Goal: Task Accomplishment & Management: Manage account settings

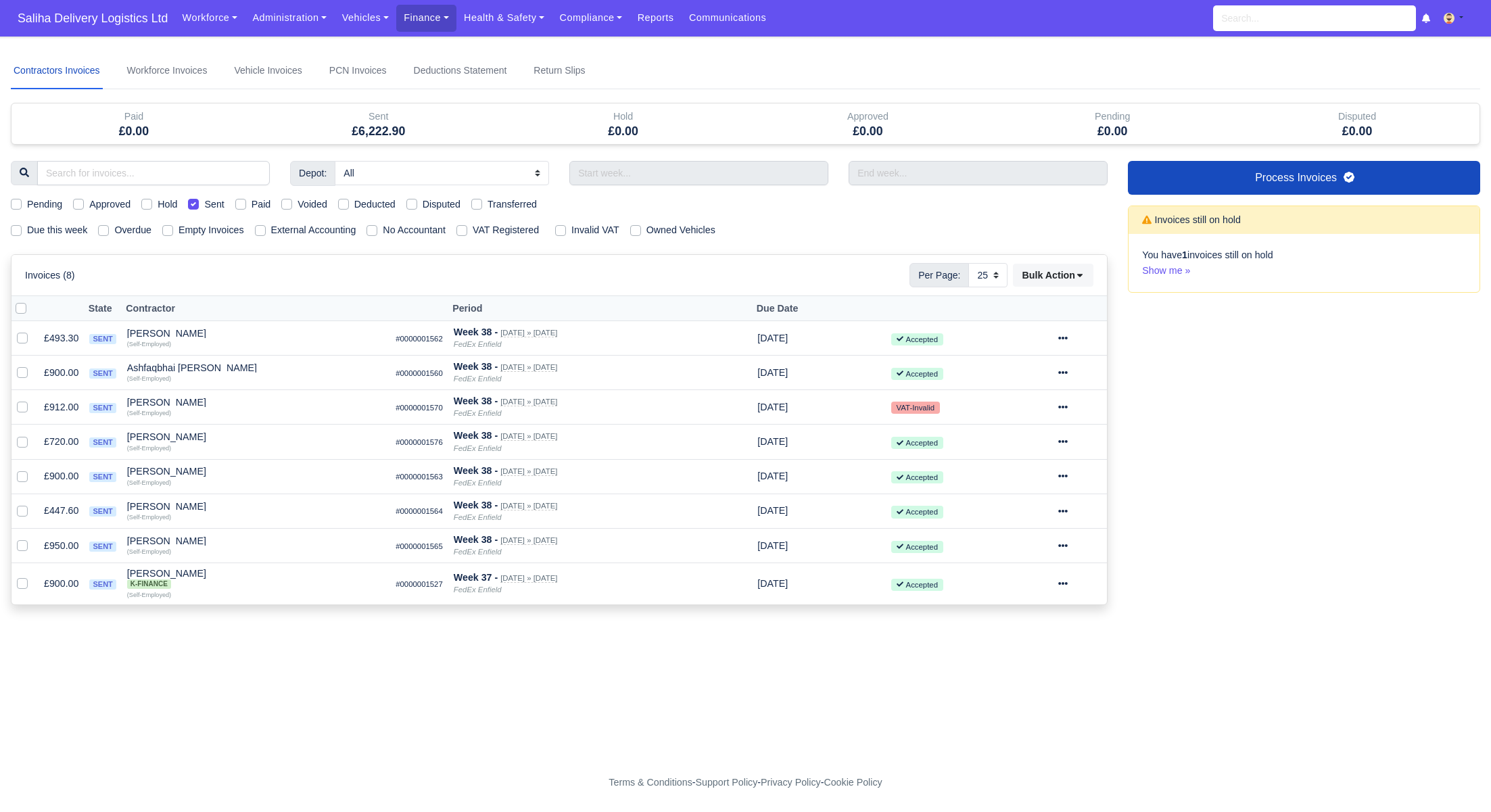
select select "25"
click at [376, 15] on link "Vehicles" at bounding box center [365, 18] width 63 height 26
click at [384, 136] on link "[DATE] Inspections" at bounding box center [395, 132] width 110 height 28
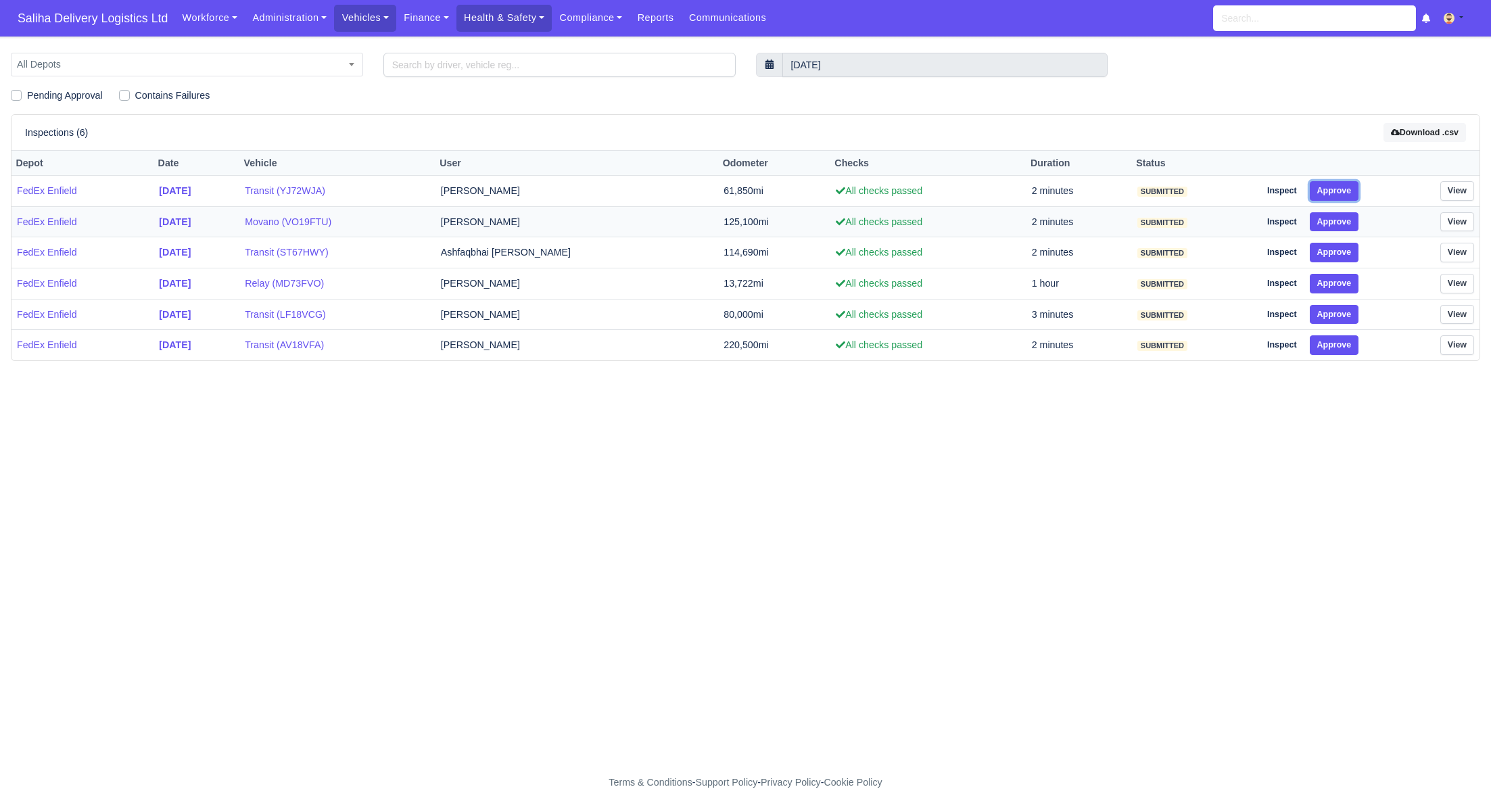
drag, startPoint x: 1336, startPoint y: 189, endPoint x: 1357, endPoint y: 219, distance: 36.6
click at [1336, 189] on button "Approve" at bounding box center [1334, 191] width 49 height 20
click at [1352, 231] on td "Inspect Approve" at bounding box center [1322, 222] width 135 height 31
click at [1339, 220] on button "Approve" at bounding box center [1334, 222] width 49 height 20
drag, startPoint x: 1344, startPoint y: 248, endPoint x: 1345, endPoint y: 257, distance: 9.1
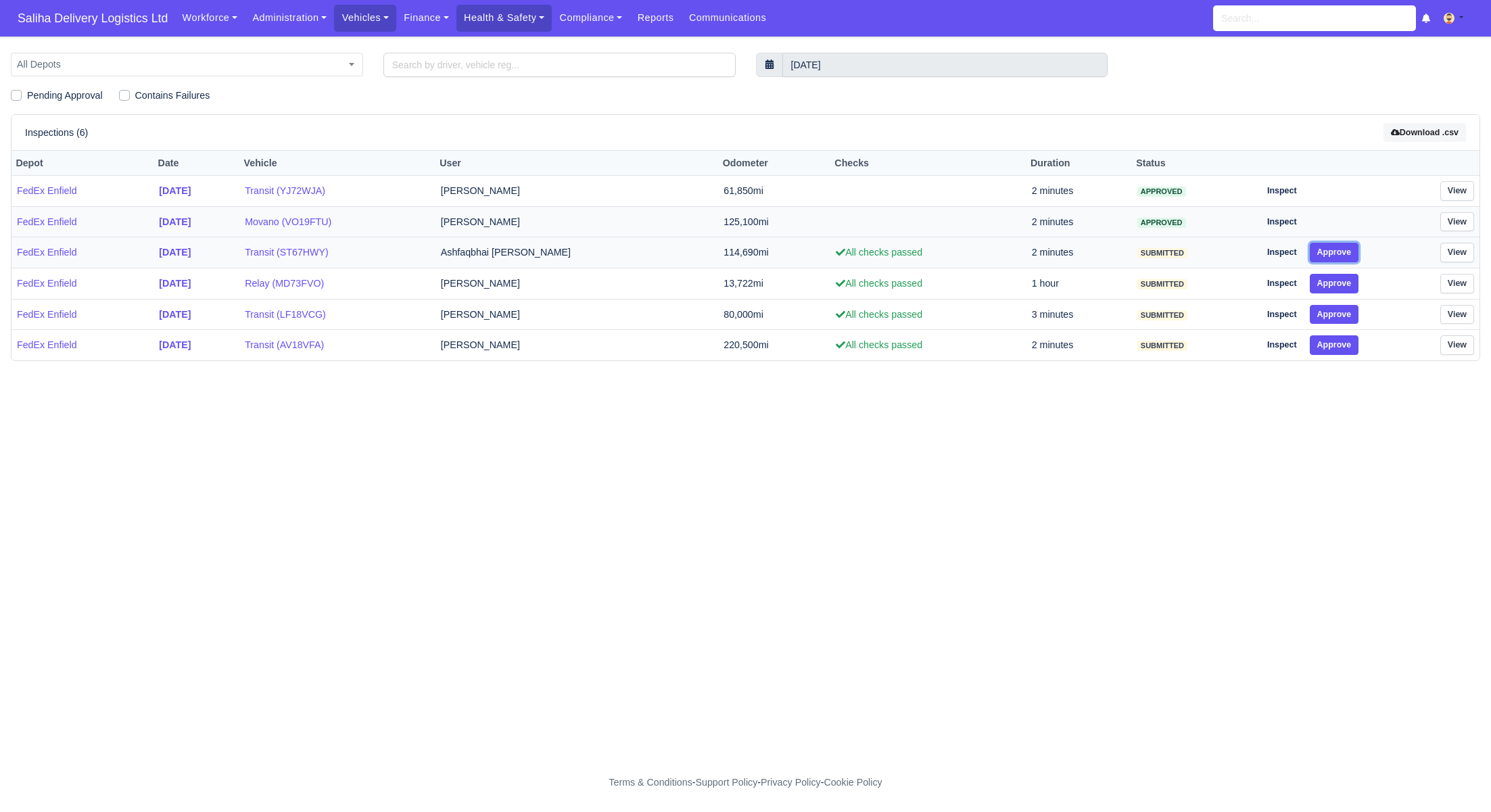
click at [1345, 251] on button "Approve" at bounding box center [1334, 252] width 49 height 20
drag, startPoint x: 1340, startPoint y: 282, endPoint x: 1339, endPoint y: 296, distance: 14.0
click at [1340, 282] on button "Approve" at bounding box center [1334, 284] width 49 height 20
click at [1337, 315] on button "Approve" at bounding box center [1334, 315] width 49 height 20
drag, startPoint x: 1337, startPoint y: 339, endPoint x: 1328, endPoint y: 338, distance: 9.1
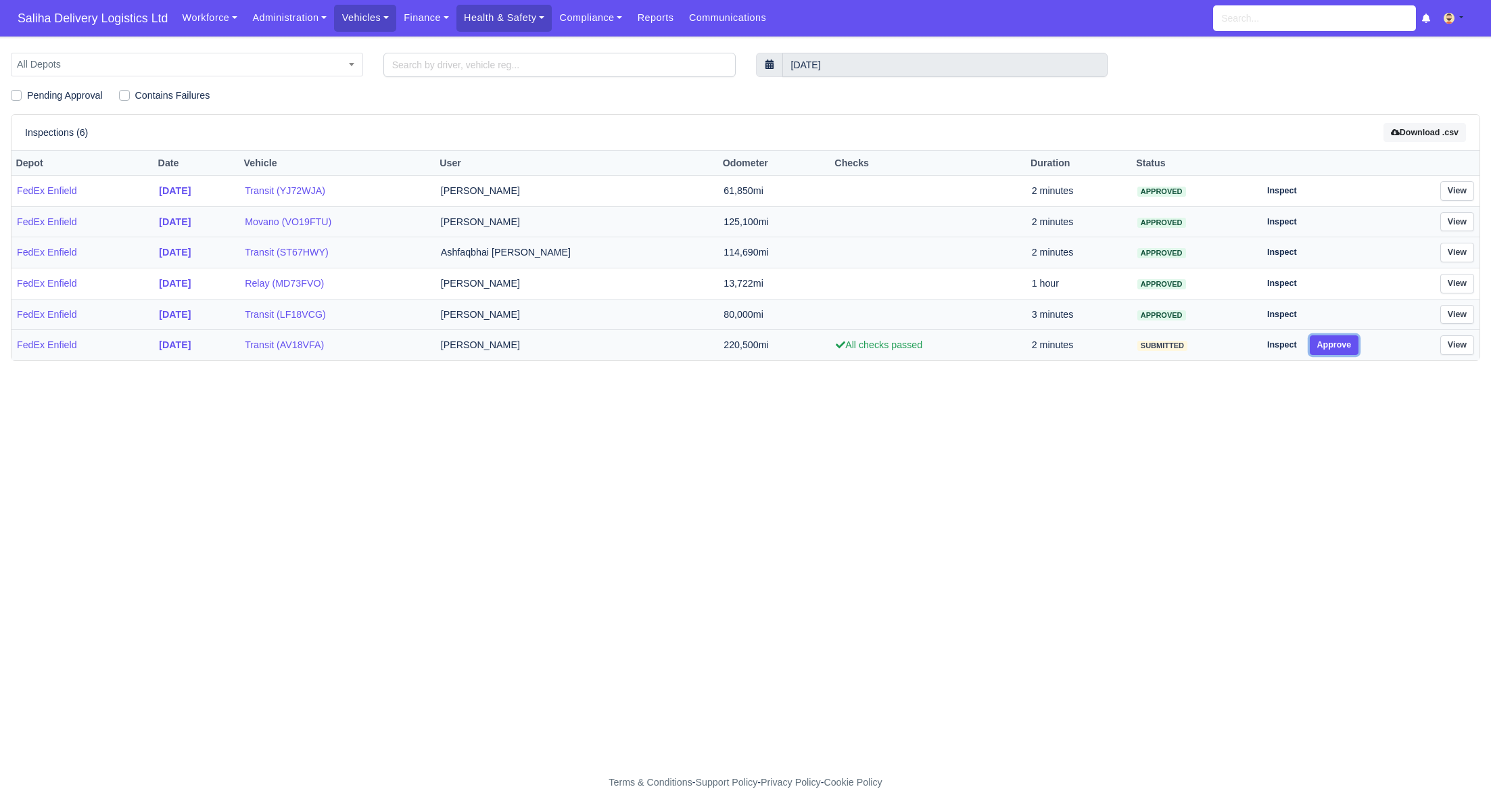
click at [1337, 339] on button "Approve" at bounding box center [1334, 345] width 49 height 20
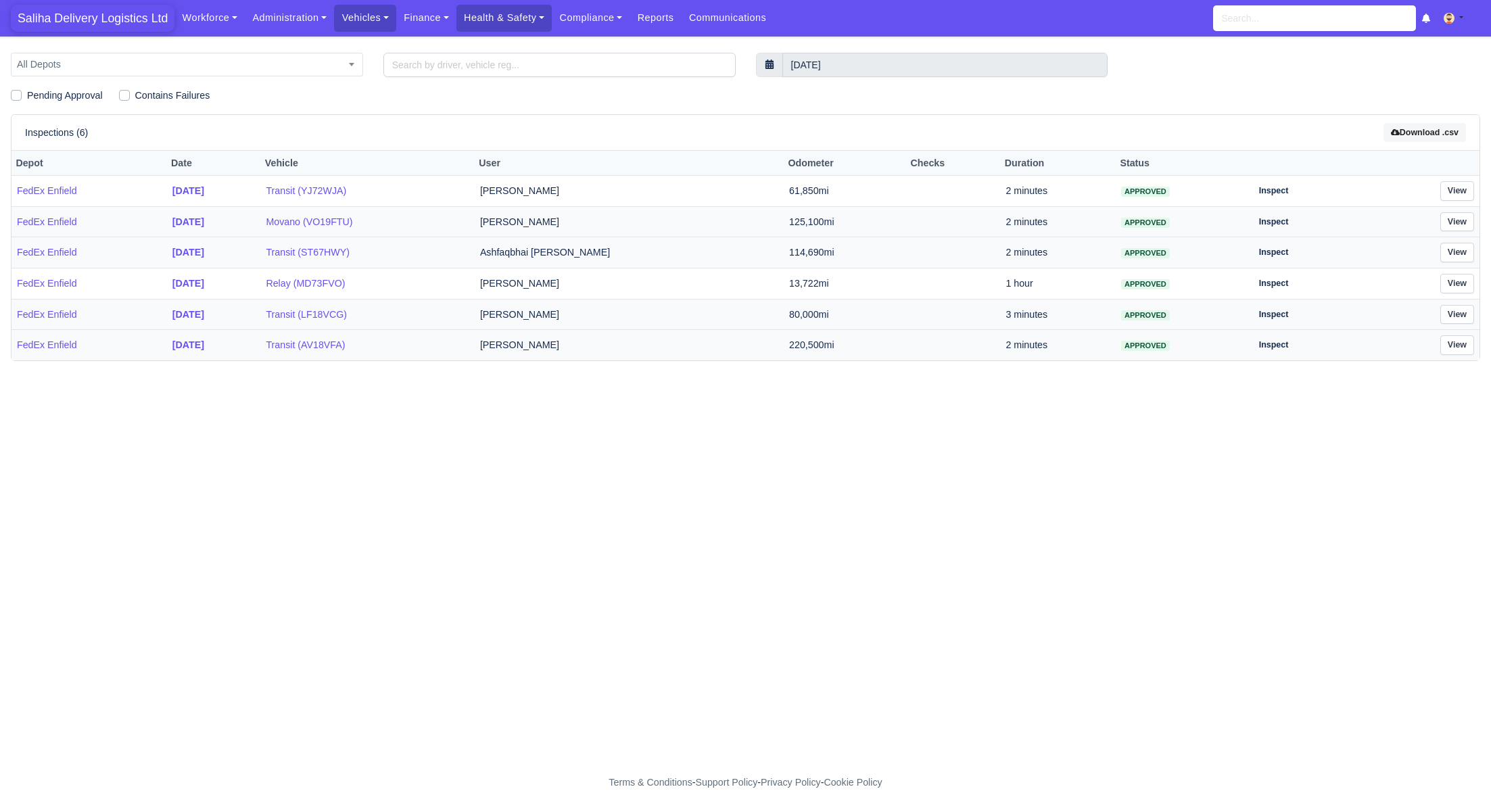
click at [103, 23] on span "Saliha Delivery Logistics Ltd" at bounding box center [92, 19] width 163 height 27
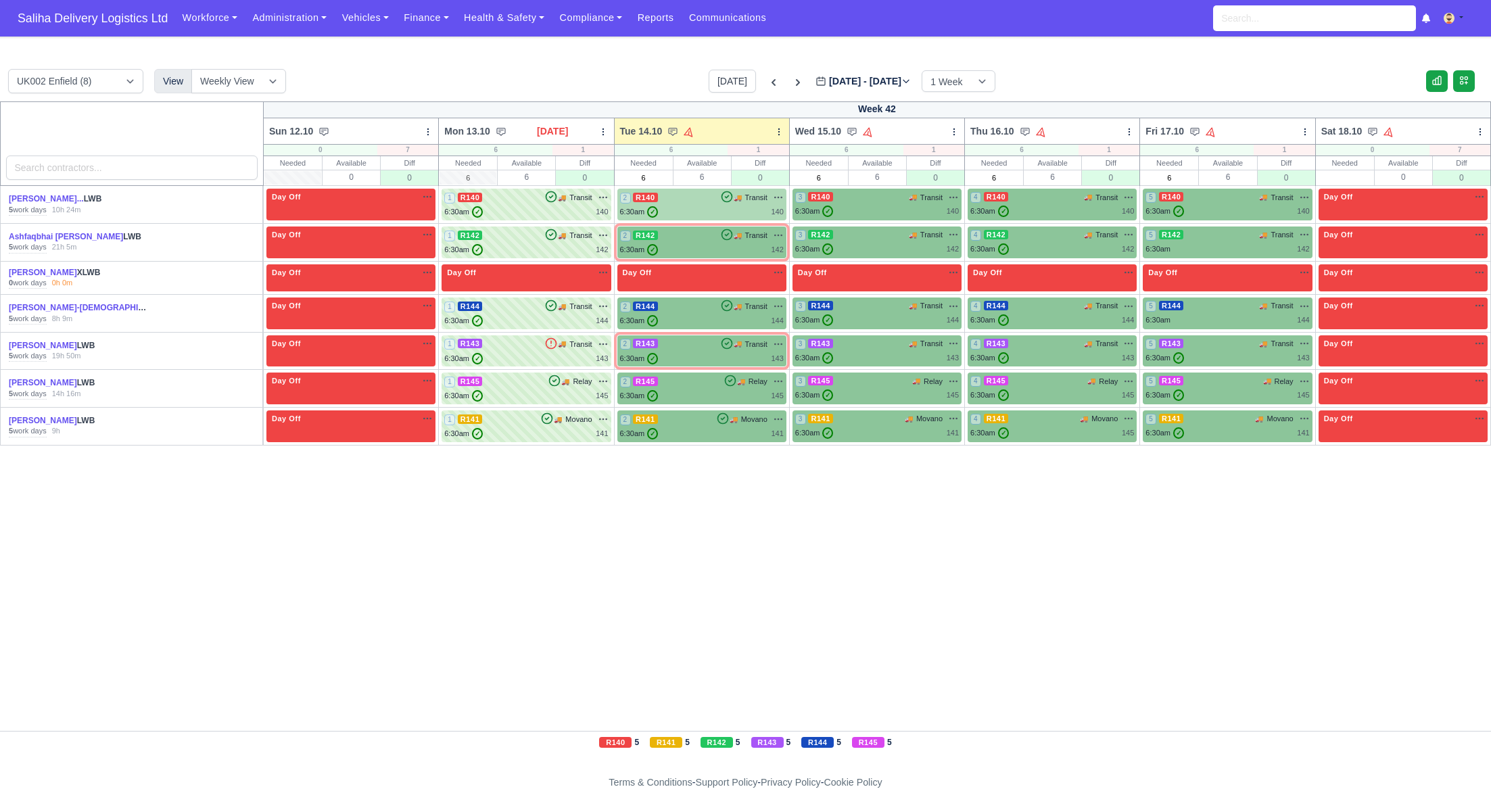
click at [687, 217] on div "2 R140 🚚" at bounding box center [701, 204] width 169 height 31
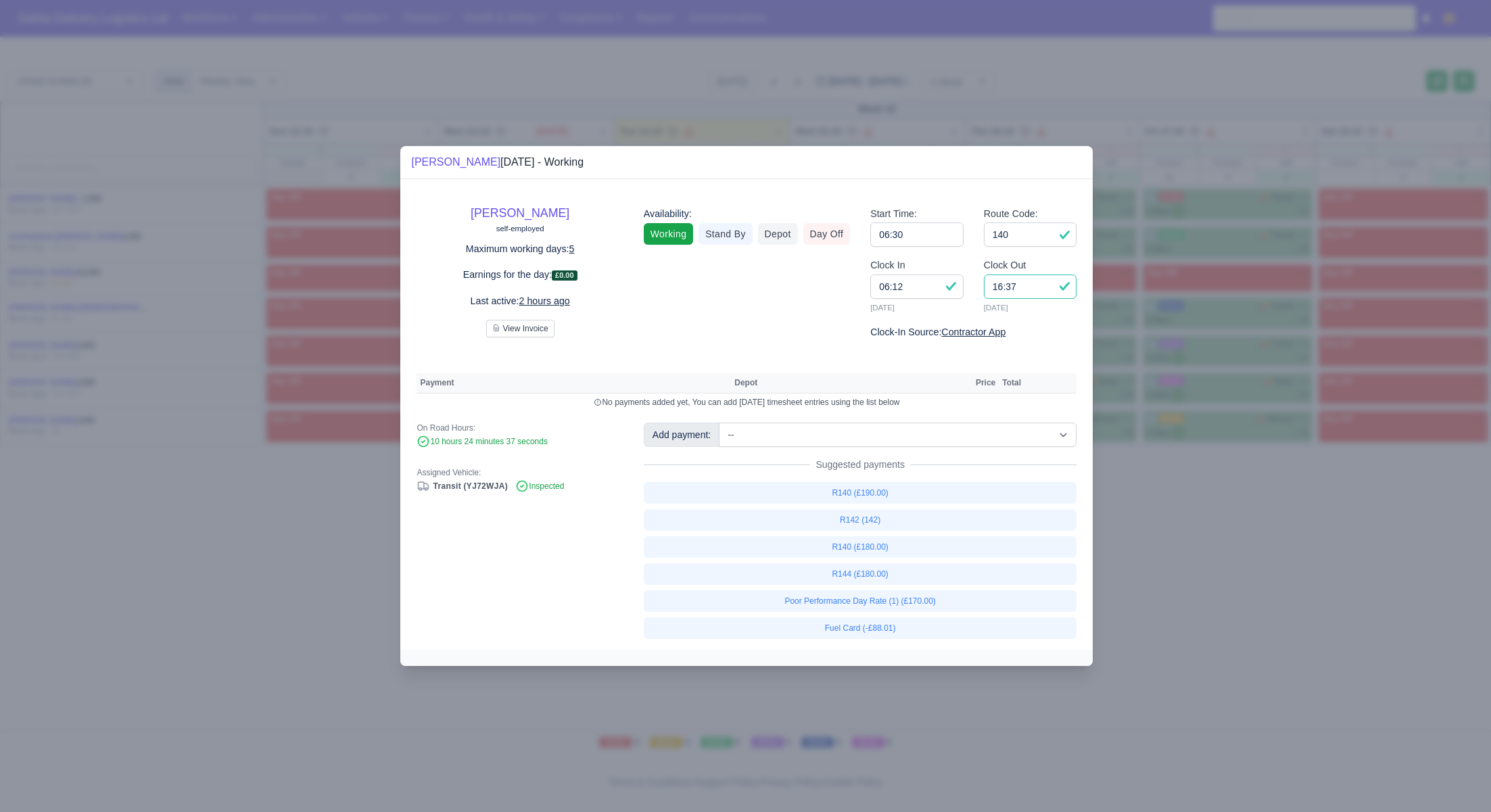
drag, startPoint x: 1026, startPoint y: 293, endPoint x: 971, endPoint y: 286, distance: 55.4
click at [971, 286] on div "Clock In 06:12 14/10/2025 Clock Out 16:37 14/10/2025" at bounding box center [973, 291] width 227 height 67
type input "15:00"
click at [883, 547] on link "R140 (£180.00)" at bounding box center [860, 547] width 433 height 22
select select "1"
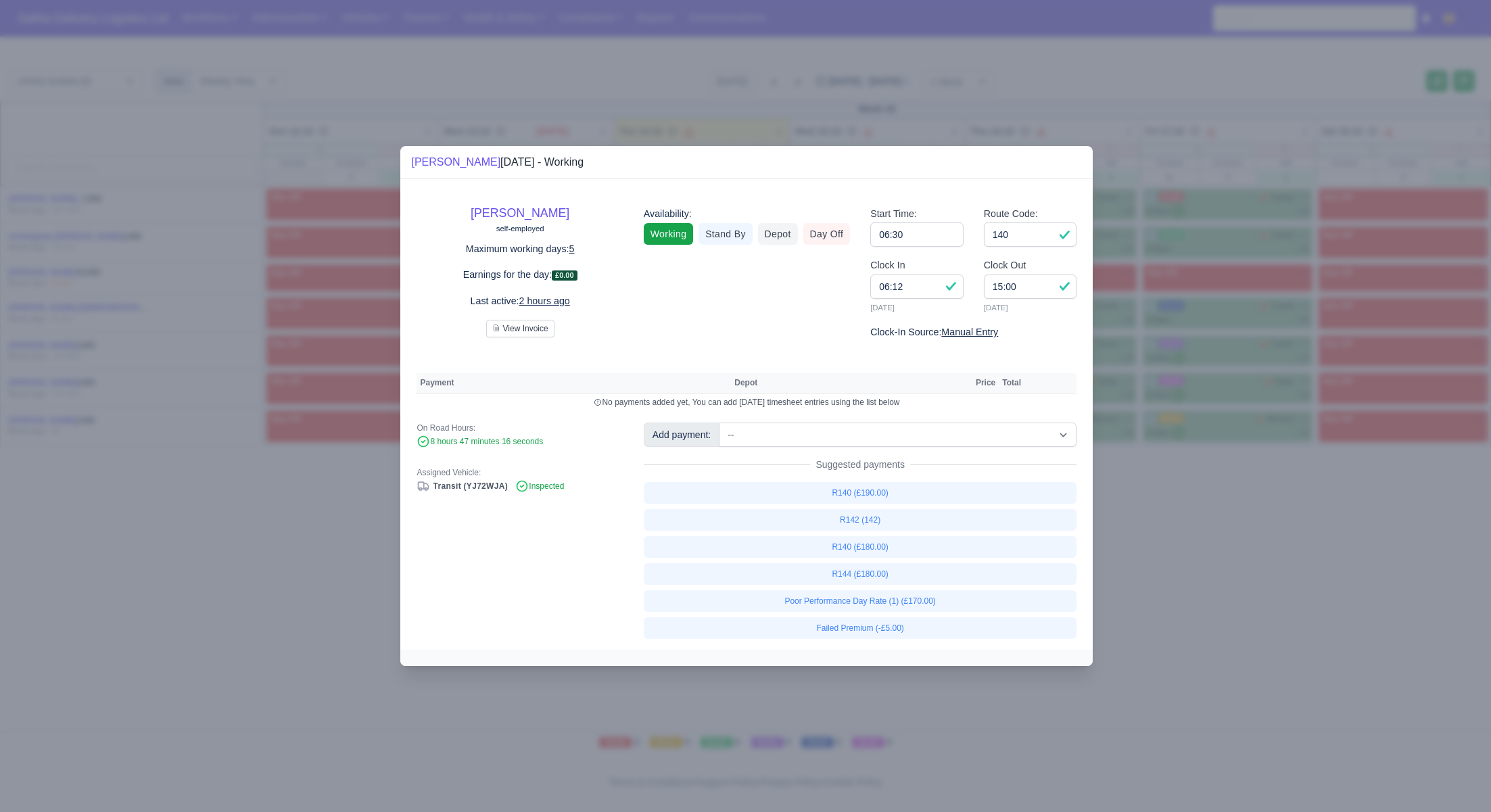
drag, startPoint x: 1226, startPoint y: 561, endPoint x: 1217, endPoint y: 547, distance: 16.6
click at [1226, 561] on div at bounding box center [746, 406] width 1491 height 812
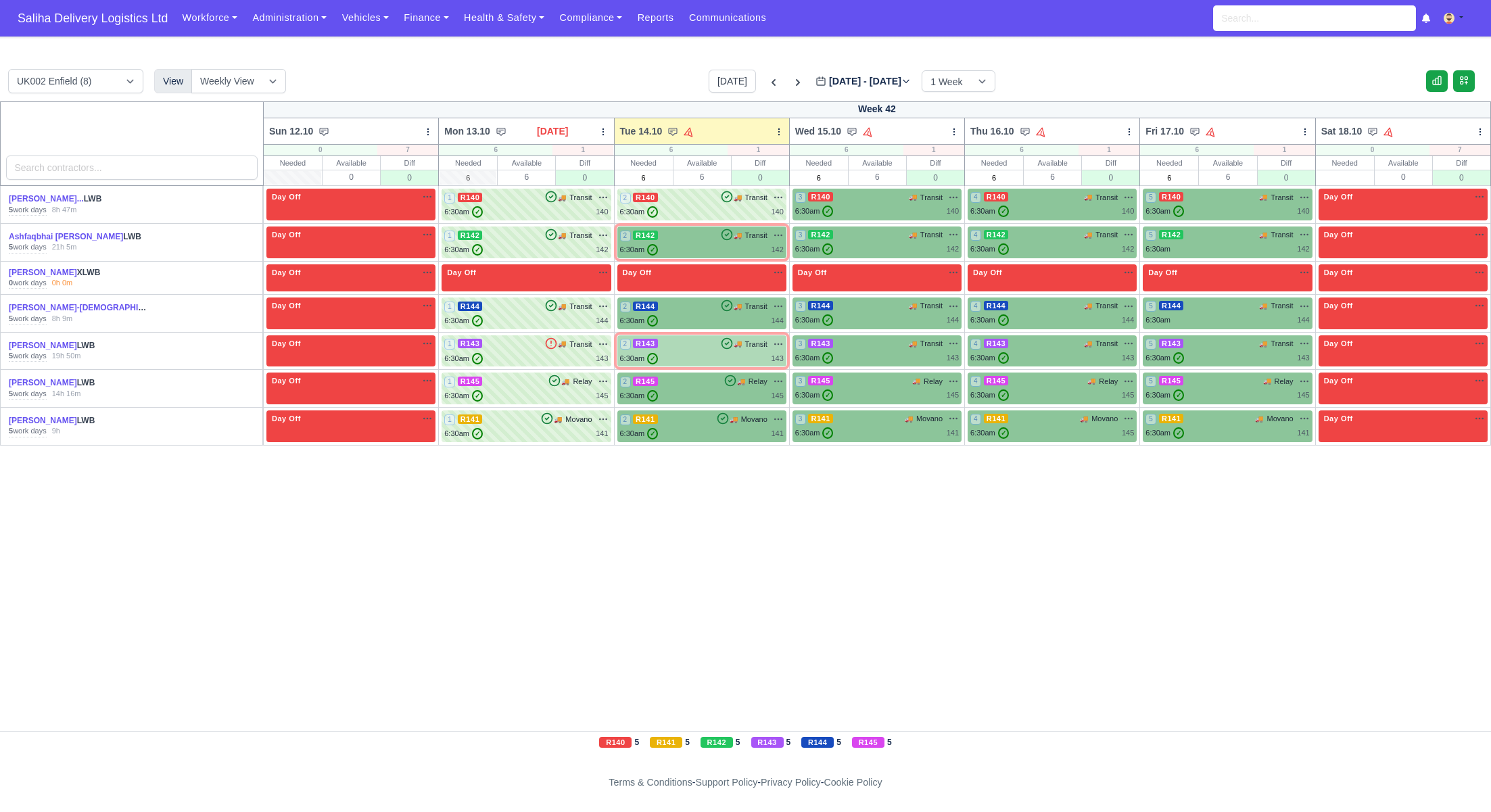
click at [649, 347] on span "R143" at bounding box center [646, 343] width 25 height 10
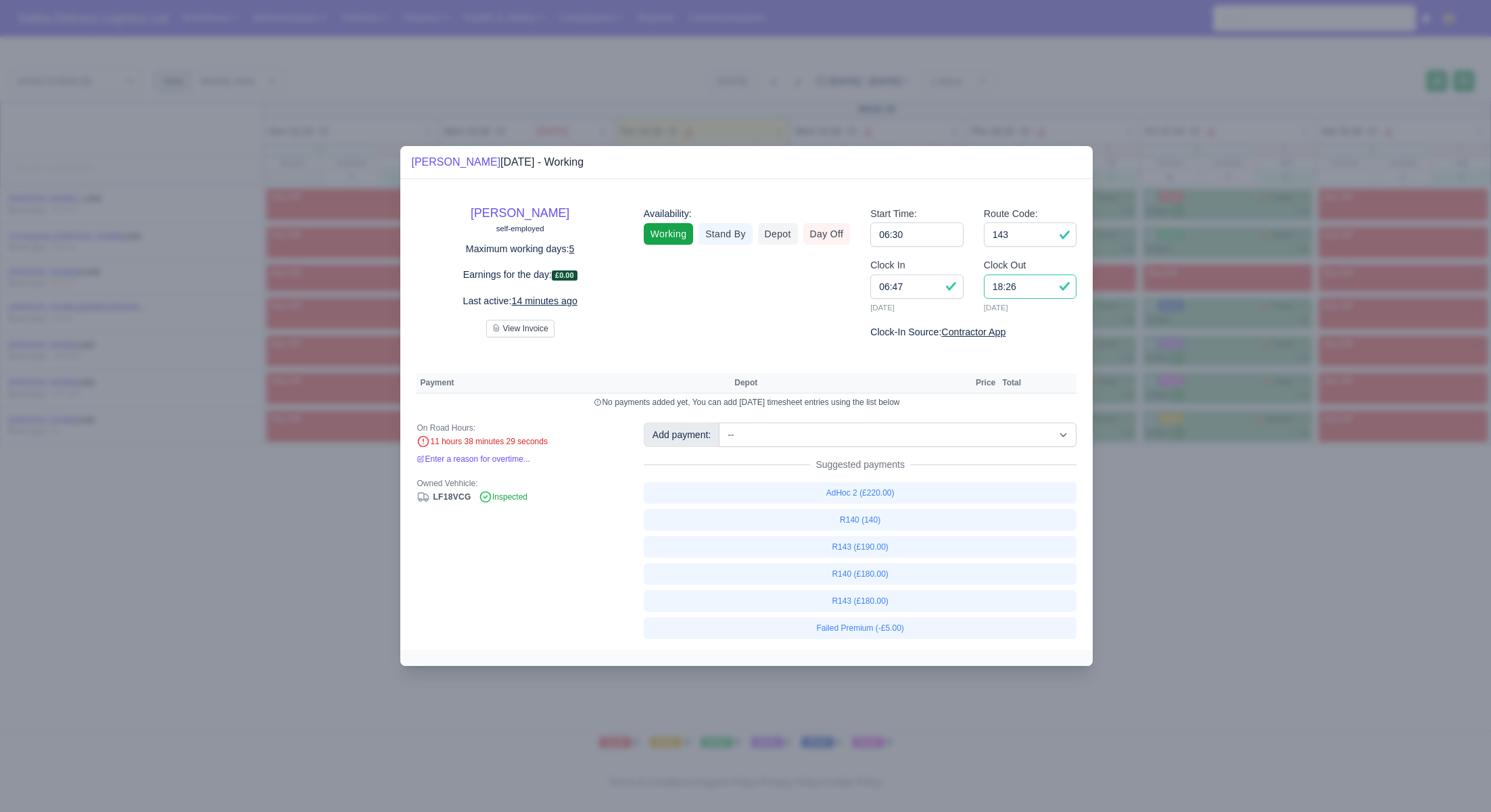
drag, startPoint x: 1036, startPoint y: 289, endPoint x: 962, endPoint y: 288, distance: 74.0
click at [962, 288] on div "Clock In 06:47 14/10/2025 Clock Out 18:26 14/10/2025" at bounding box center [973, 291] width 227 height 67
type input "17:00"
click at [860, 551] on link "R143 (£190.00)" at bounding box center [860, 547] width 433 height 22
select select "1"
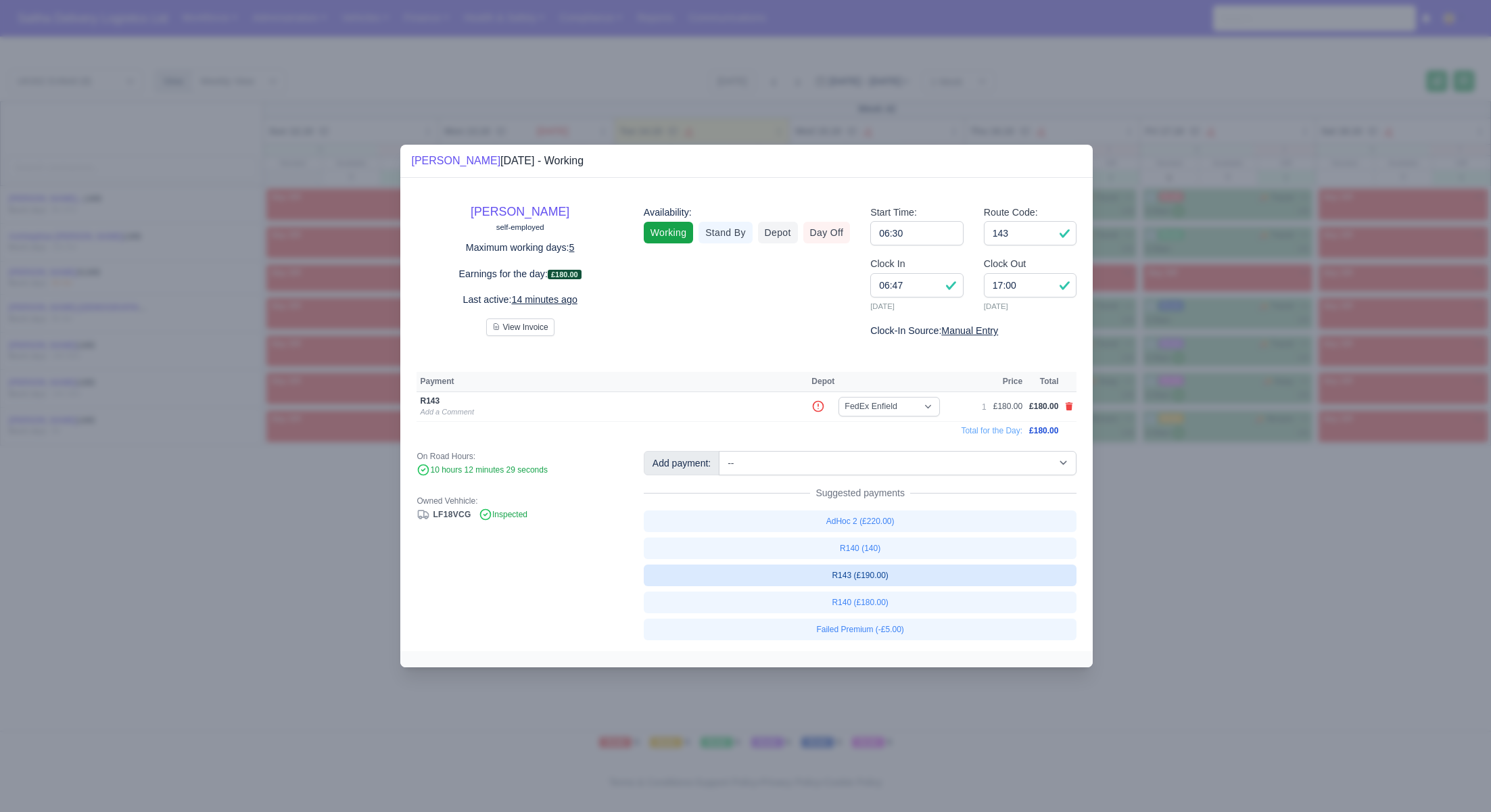
select select "1"
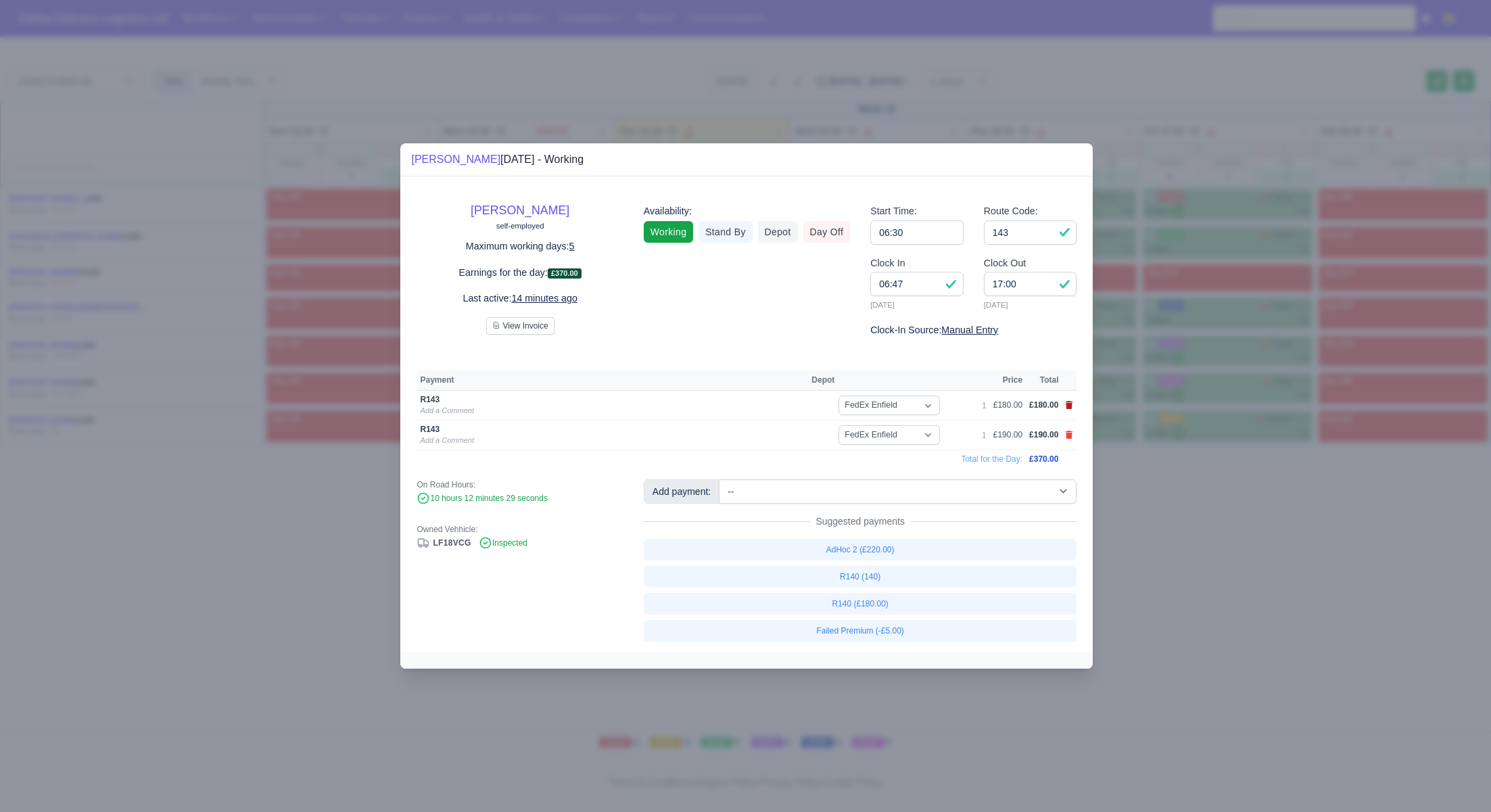
click at [1068, 404] on icon at bounding box center [1069, 405] width 8 height 8
select select
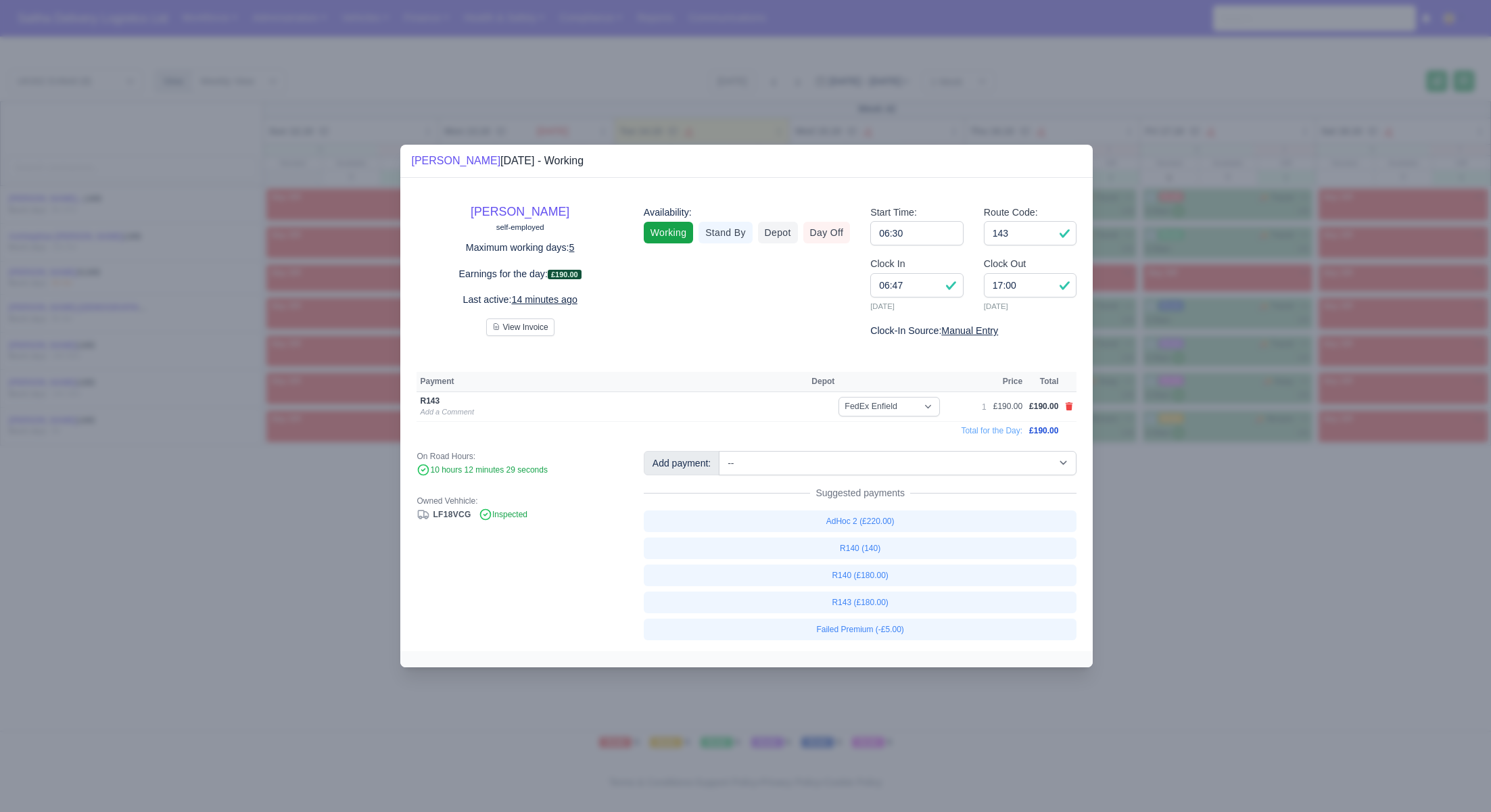
click at [1177, 522] on div at bounding box center [746, 406] width 1491 height 812
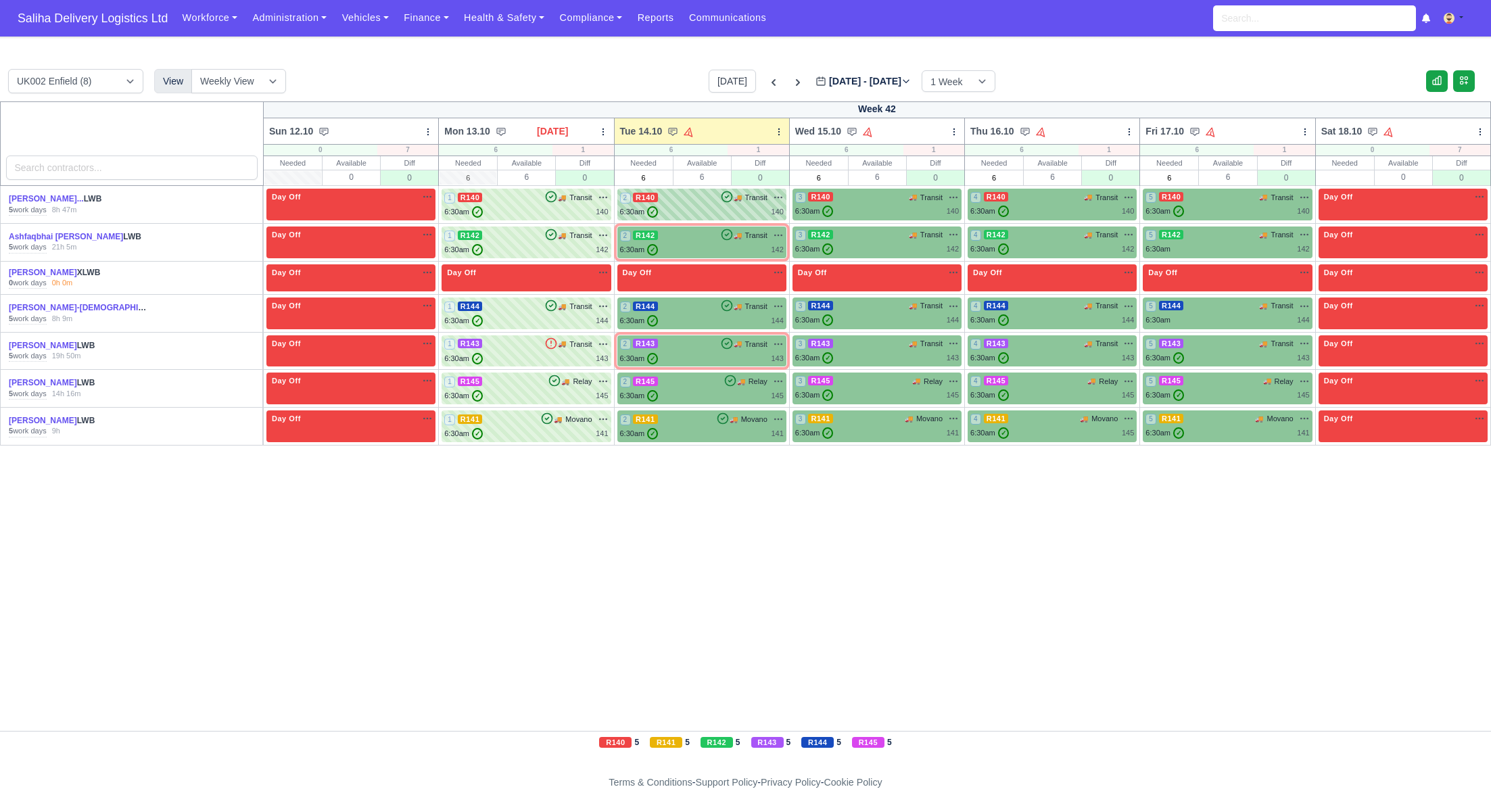
click at [671, 192] on div "2 R140 🚚 Transit" at bounding box center [701, 198] width 163 height 12
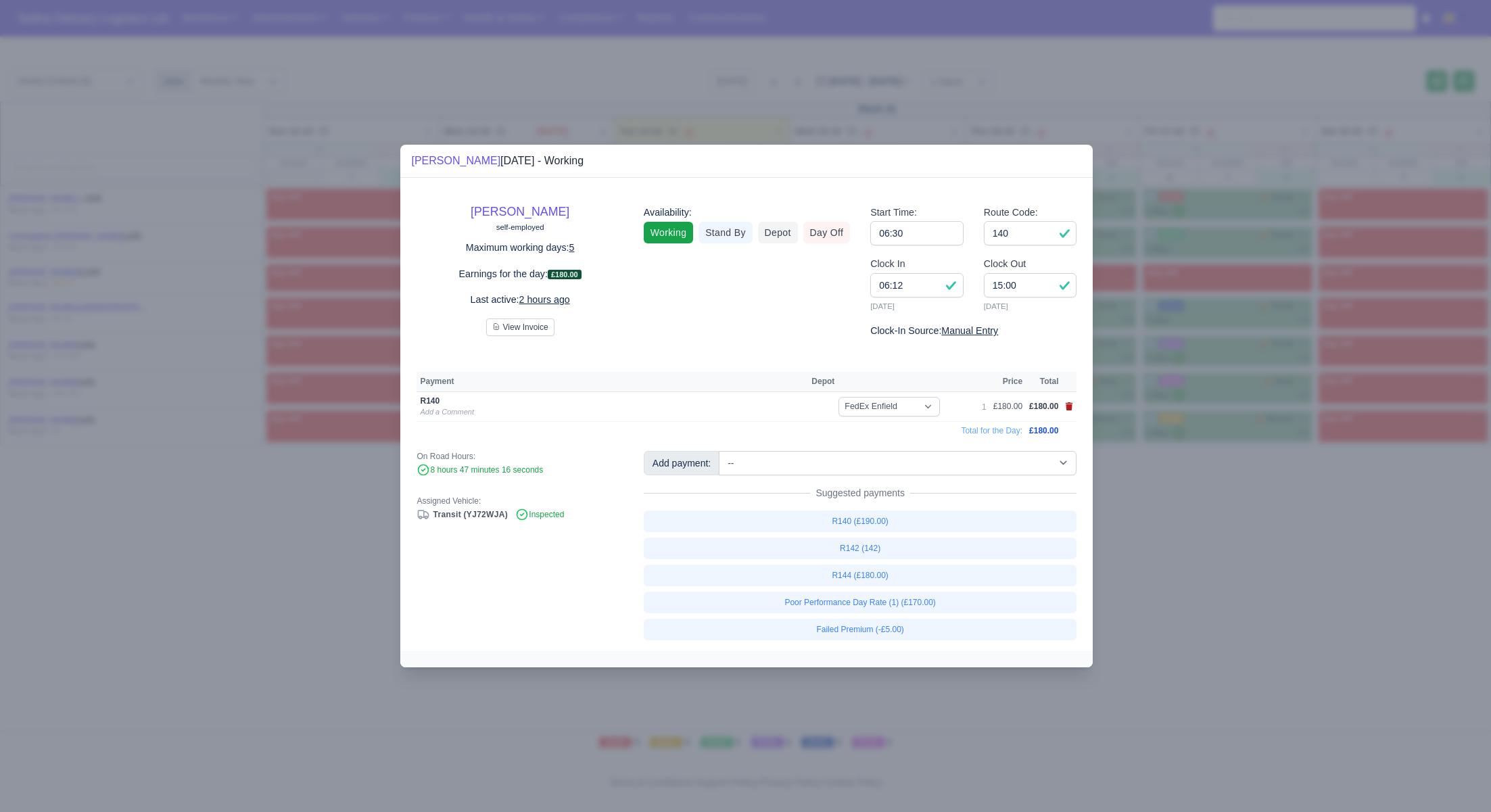
click at [1069, 410] on icon at bounding box center [1069, 406] width 8 height 8
select select
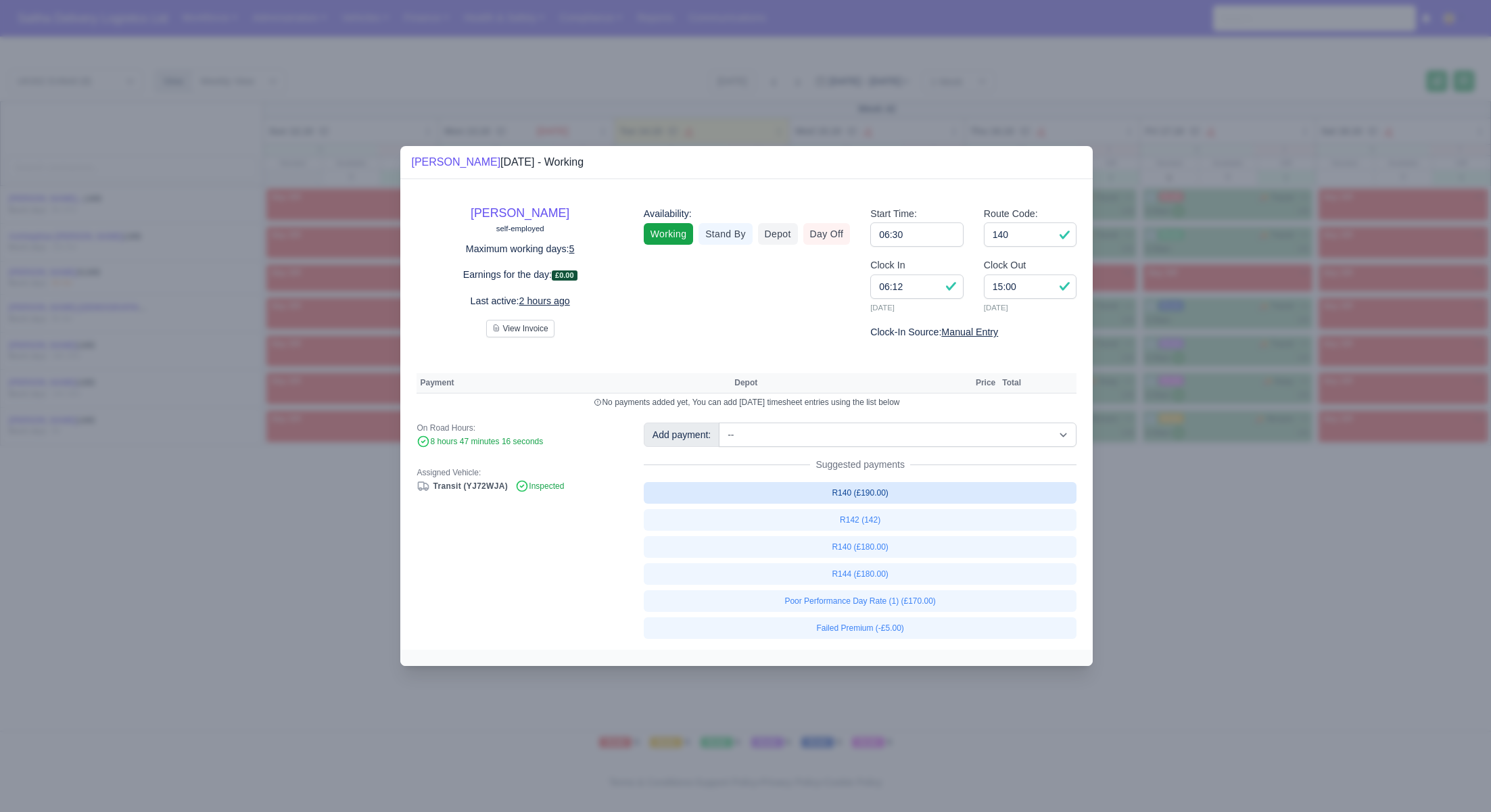
click at [879, 494] on link "R140 (£190.00)" at bounding box center [860, 493] width 433 height 22
select select "1"
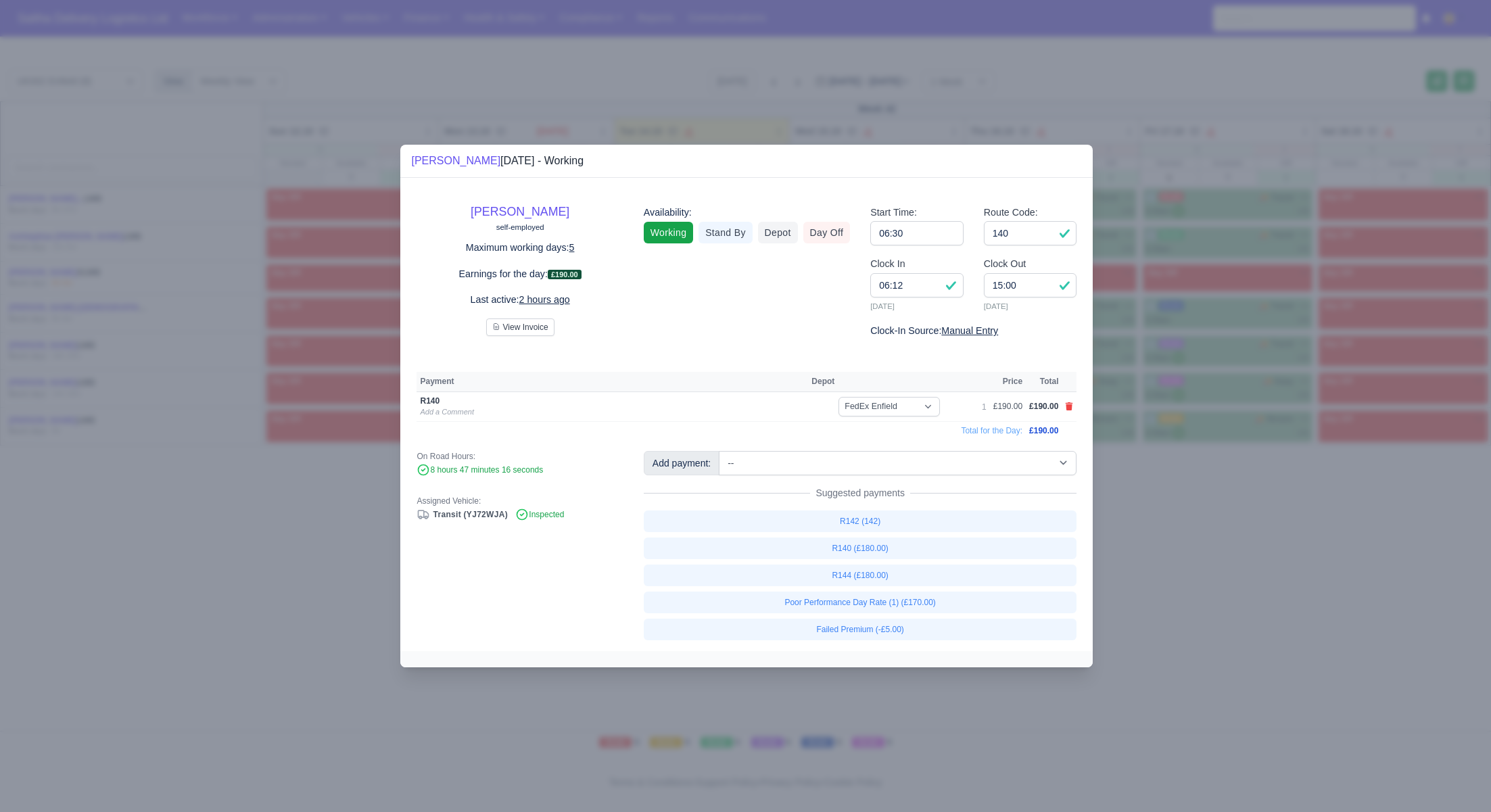
drag, startPoint x: 1272, startPoint y: 562, endPoint x: 1026, endPoint y: 381, distance: 305.4
click at [1272, 562] on div at bounding box center [746, 406] width 1491 height 812
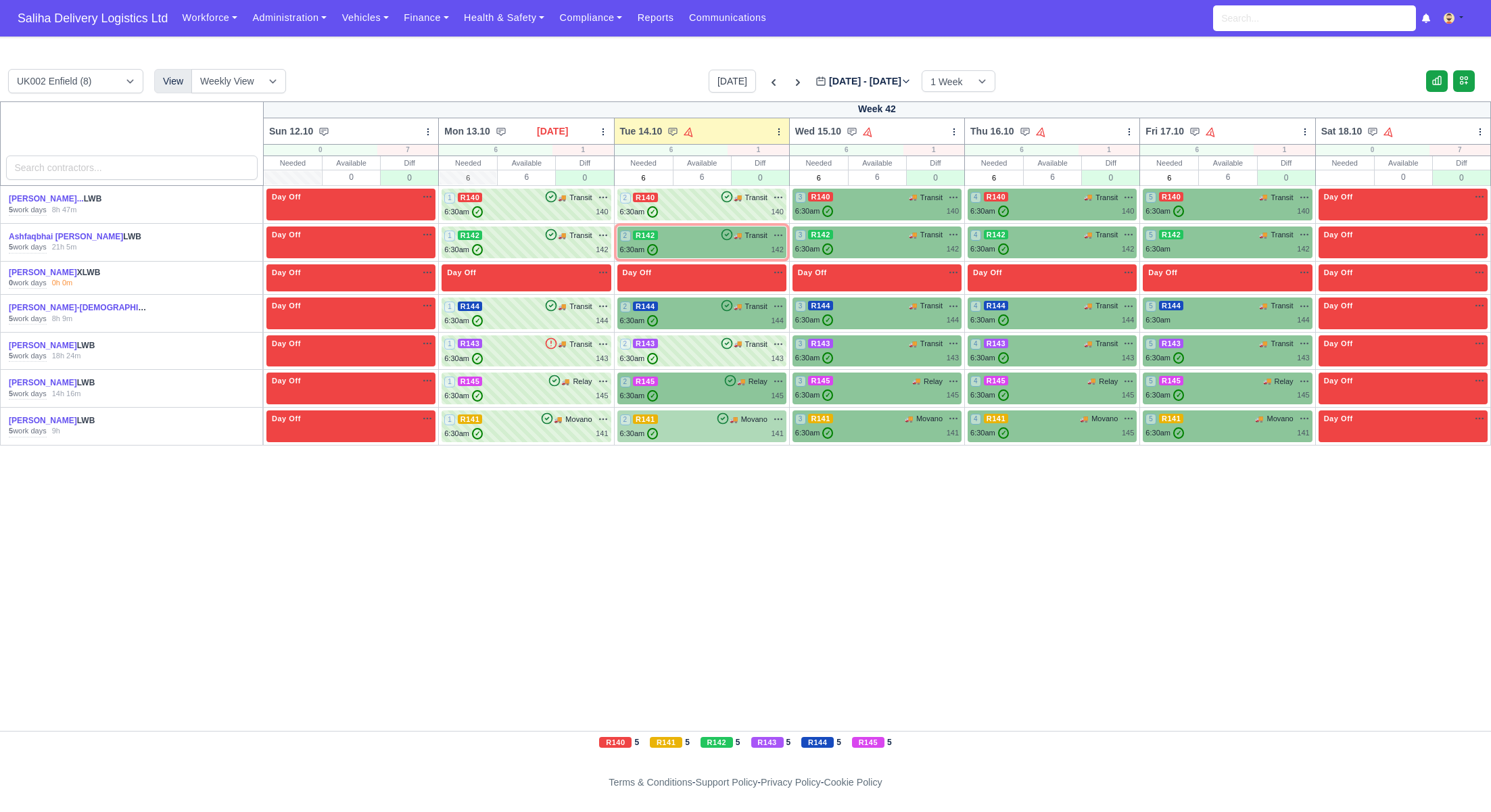
click at [713, 429] on div "6:30am ✓ 141" at bounding box center [701, 434] width 163 height 12
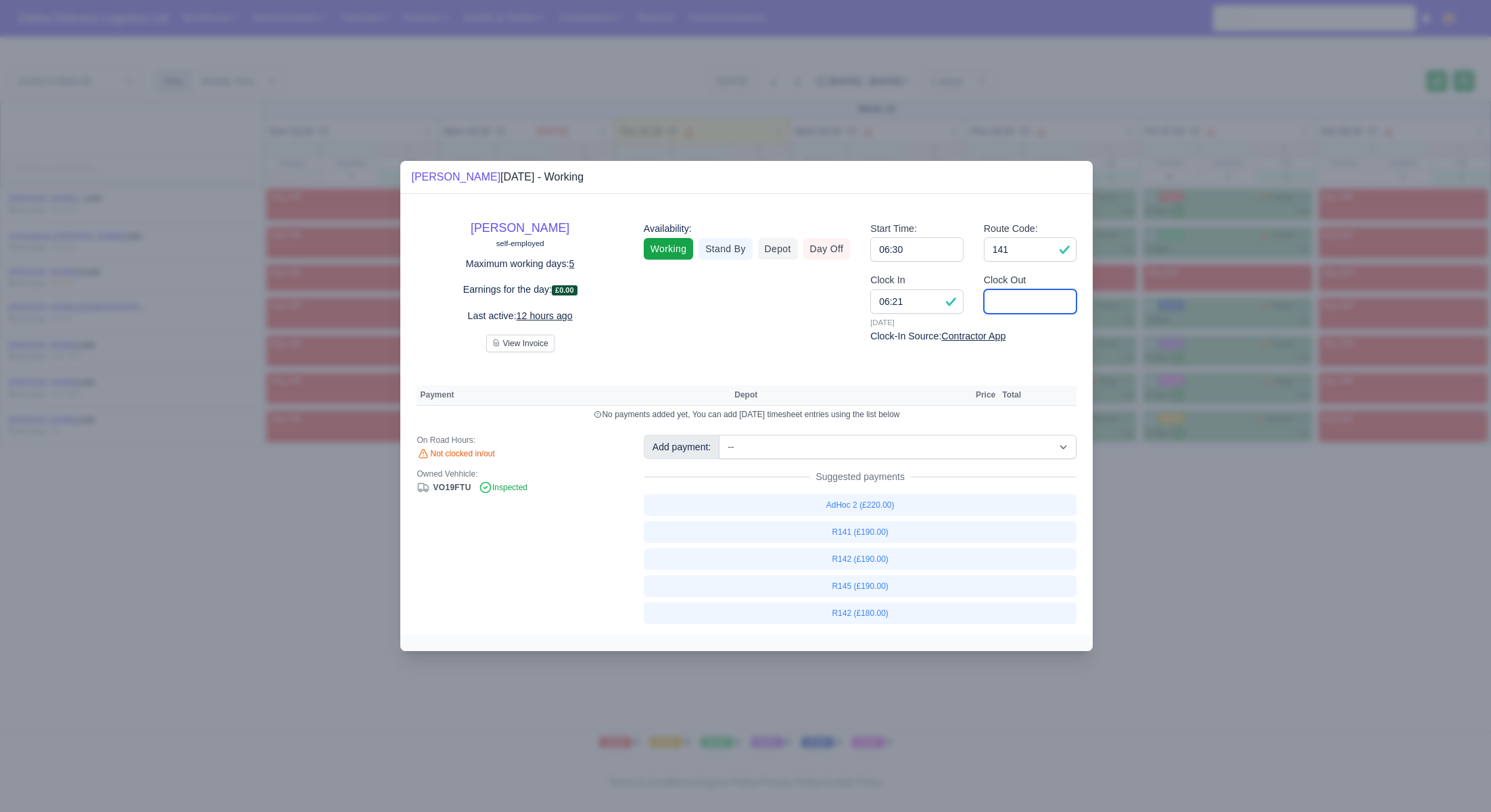
click at [1008, 305] on input "Clock Out" at bounding box center [1030, 301] width 93 height 24
type input "13:00"
click at [860, 531] on link "R141 (£190.00)" at bounding box center [860, 532] width 433 height 22
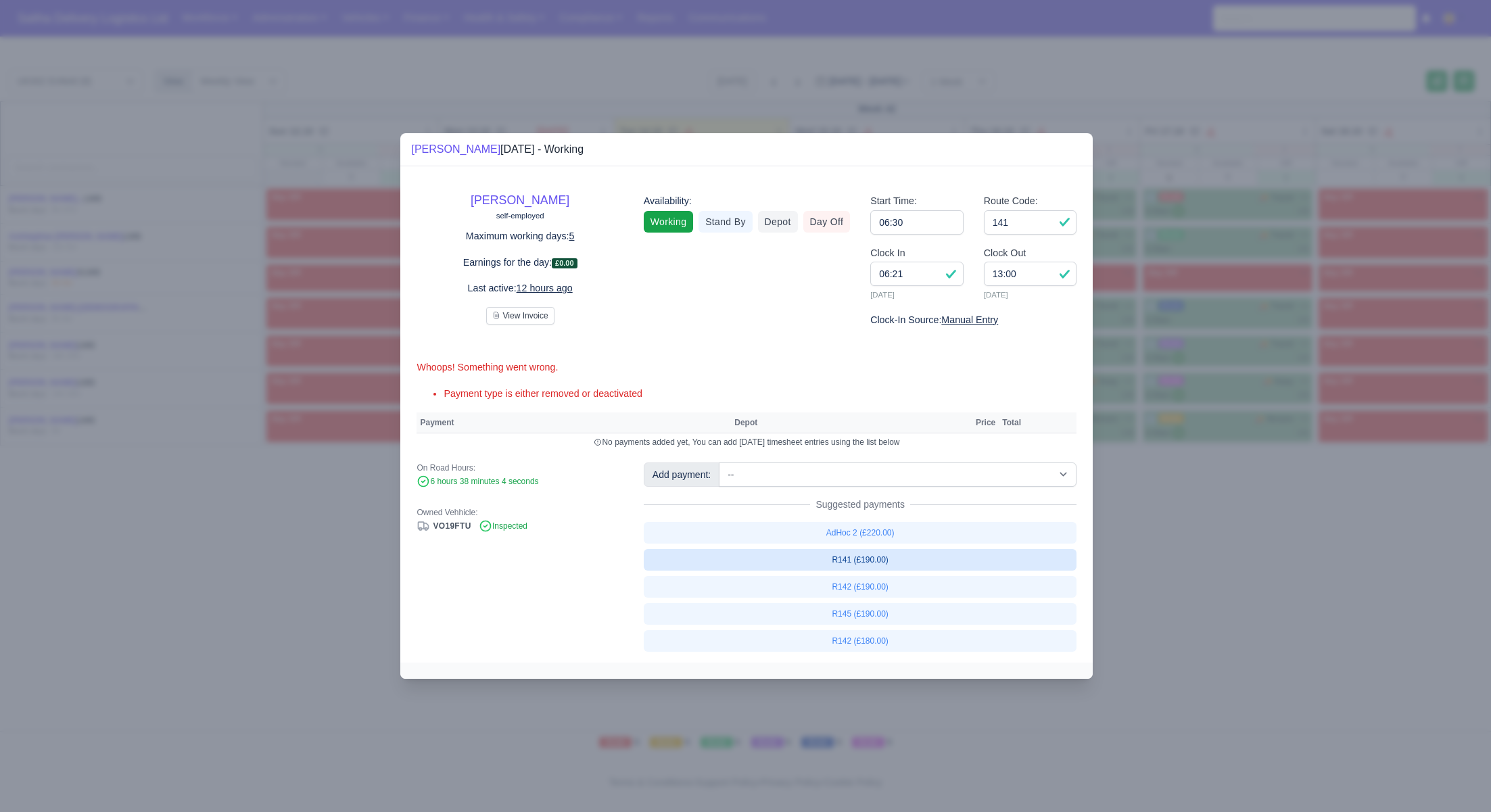
select select "1"
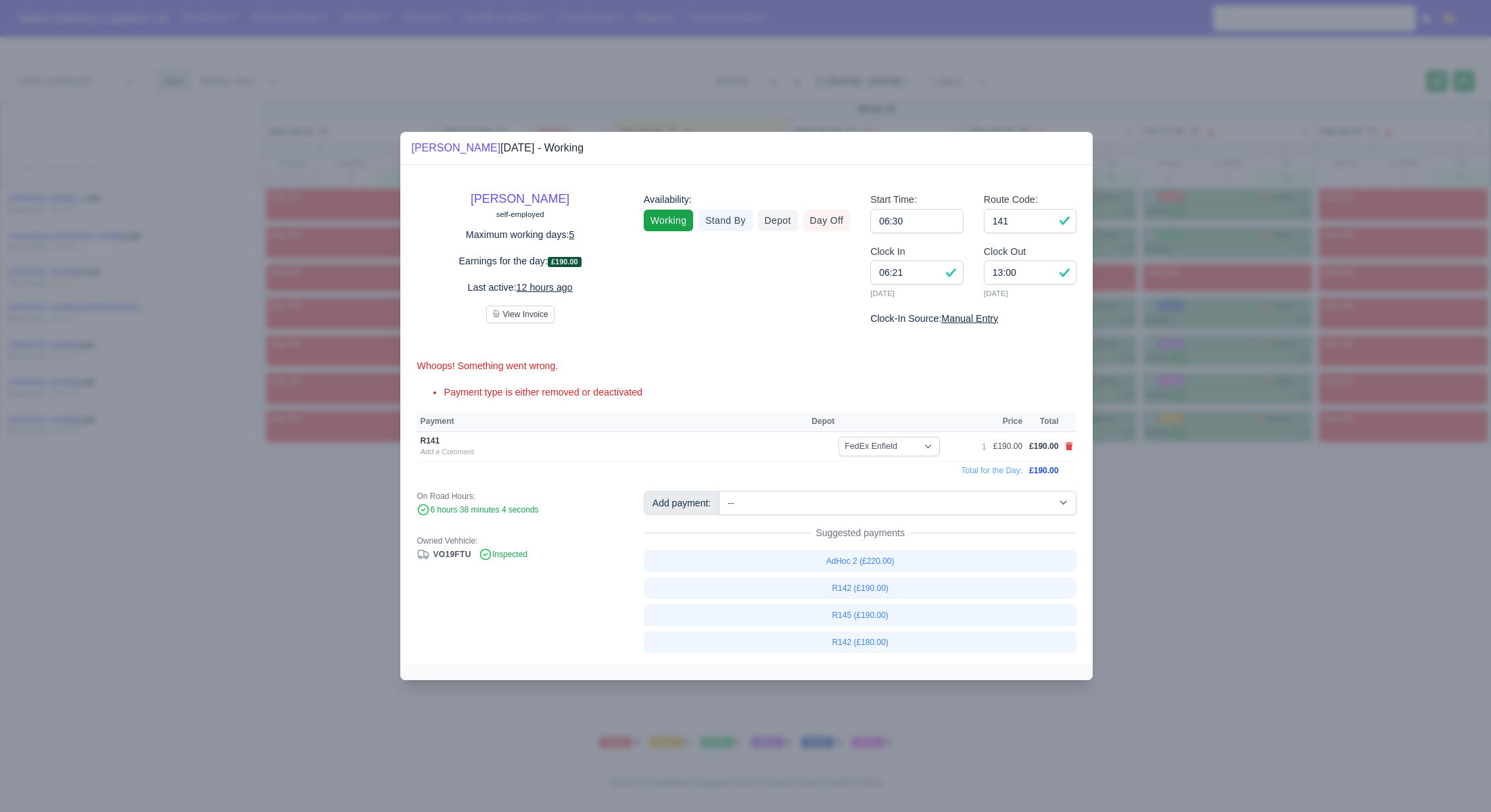
click at [850, 485] on div "Vincent Lewis self-employed Maximum working days: 5 Earnings for the day: £190.…" at bounding box center [746, 415] width 693 height 499
click at [851, 503] on select "-- Ad-Hoc 1 (AD-HO) Ad-Hoc 2 (AD-HO) Ad-Hoc 3 (AD-HO) Ad-Hoc 4 (AD-HO) Ad-Hoc 5…" at bounding box center [898, 503] width 358 height 24
click at [720, 491] on select "-- Ad-Hoc 1 (AD-HO) Ad-Hoc 2 (AD-HO) Ad-Hoc 3 (AD-HO) Ad-Hoc 4 (AD-HO) Ad-Hoc 5…" at bounding box center [898, 503] width 358 height 24
select select "1"
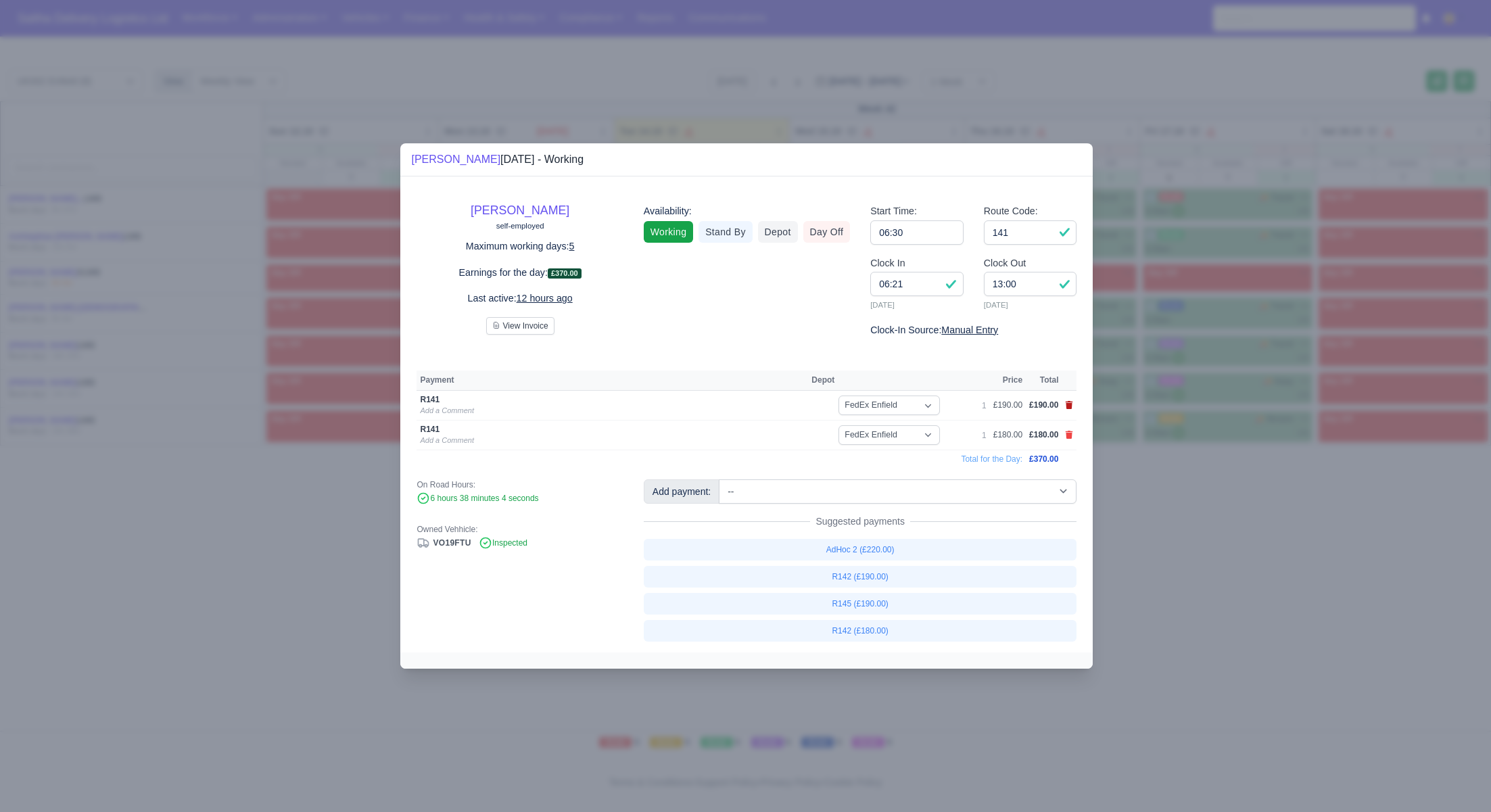
click at [1069, 408] on icon at bounding box center [1069, 405] width 8 height 8
select select
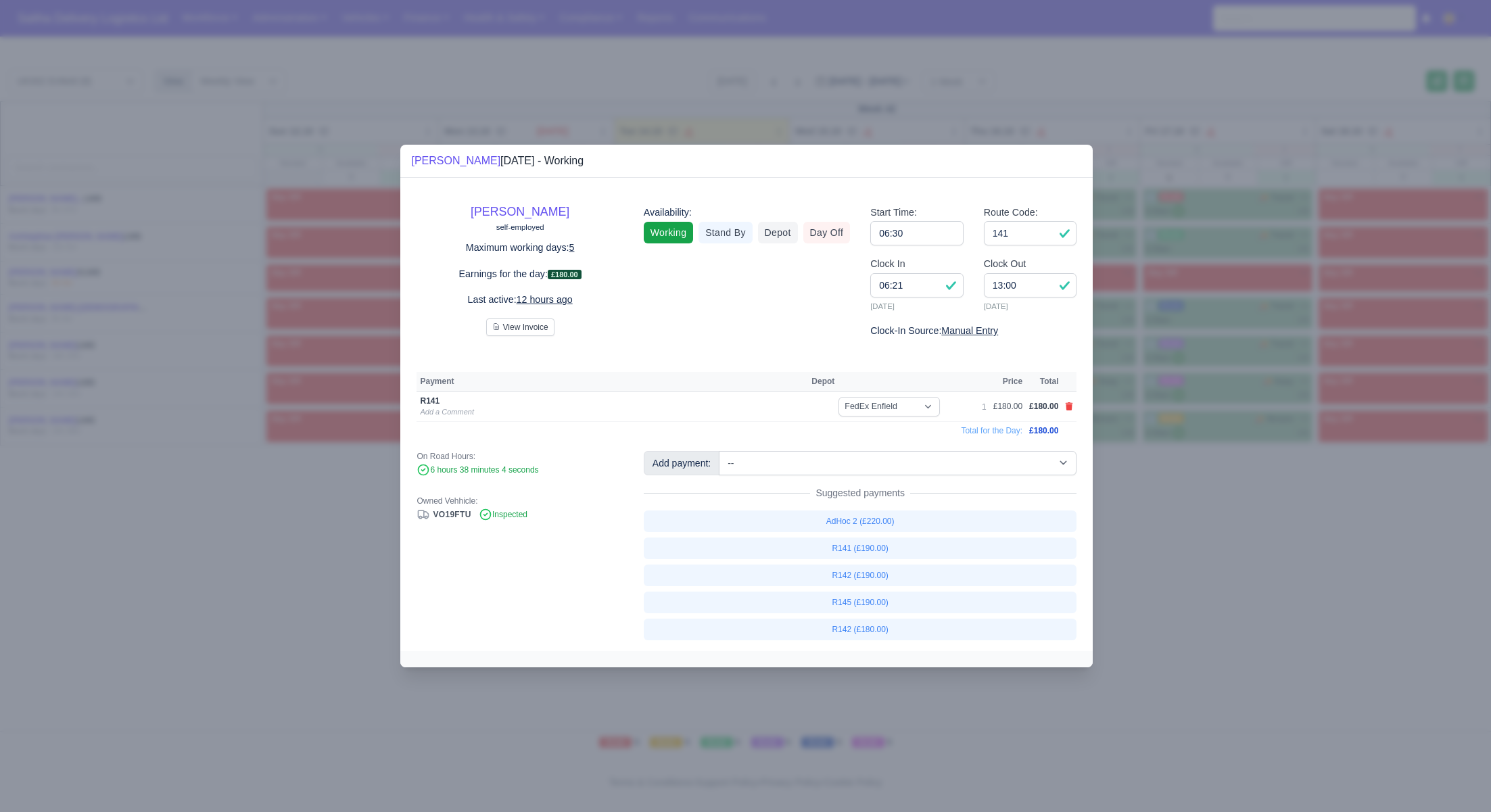
drag, startPoint x: 1219, startPoint y: 496, endPoint x: 912, endPoint y: 276, distance: 377.7
click at [1219, 496] on div at bounding box center [746, 406] width 1491 height 812
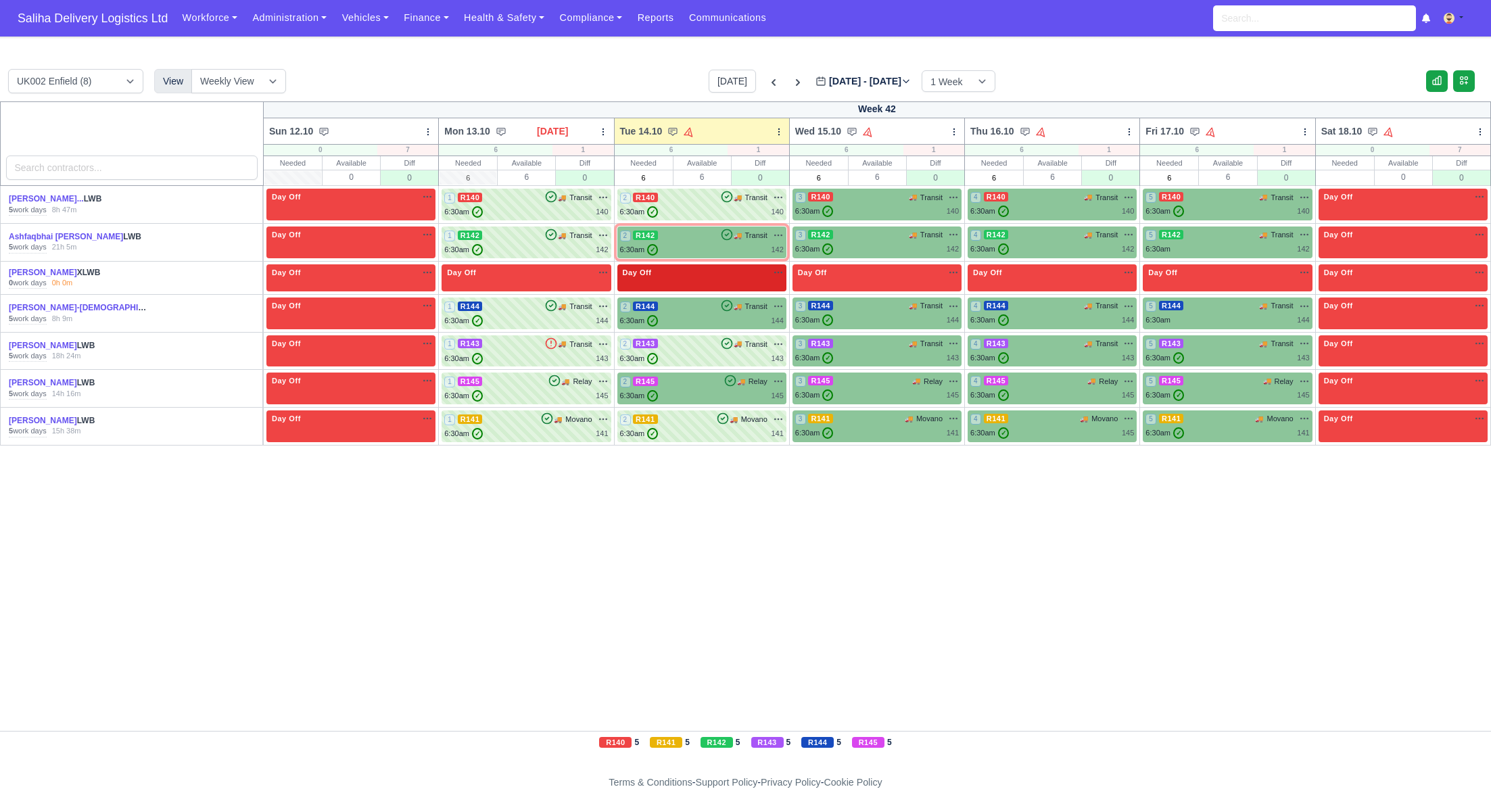
click at [684, 286] on div "Day Off Available" at bounding box center [701, 278] width 169 height 27
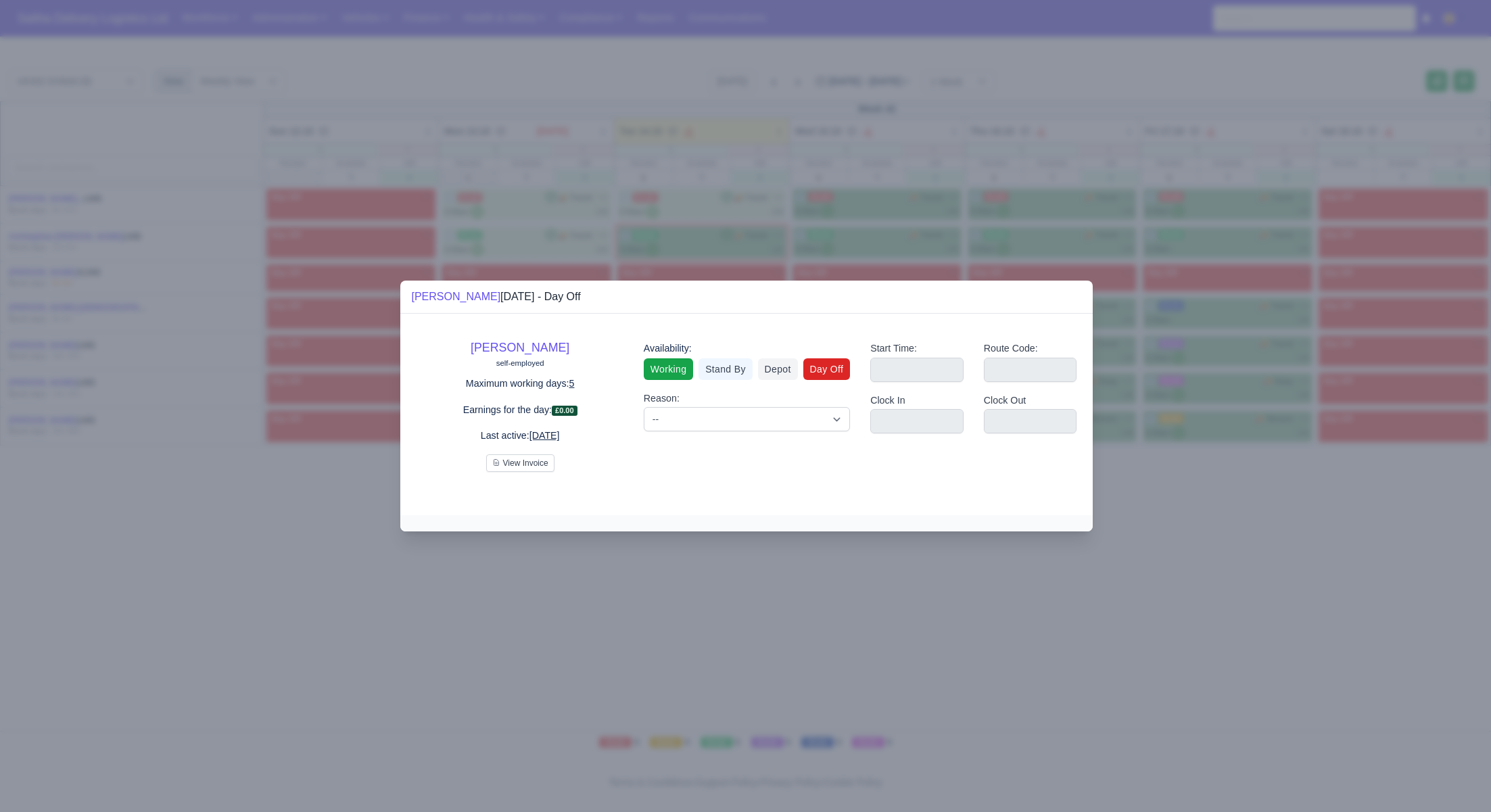
click at [670, 372] on link "Working" at bounding box center [668, 369] width 49 height 22
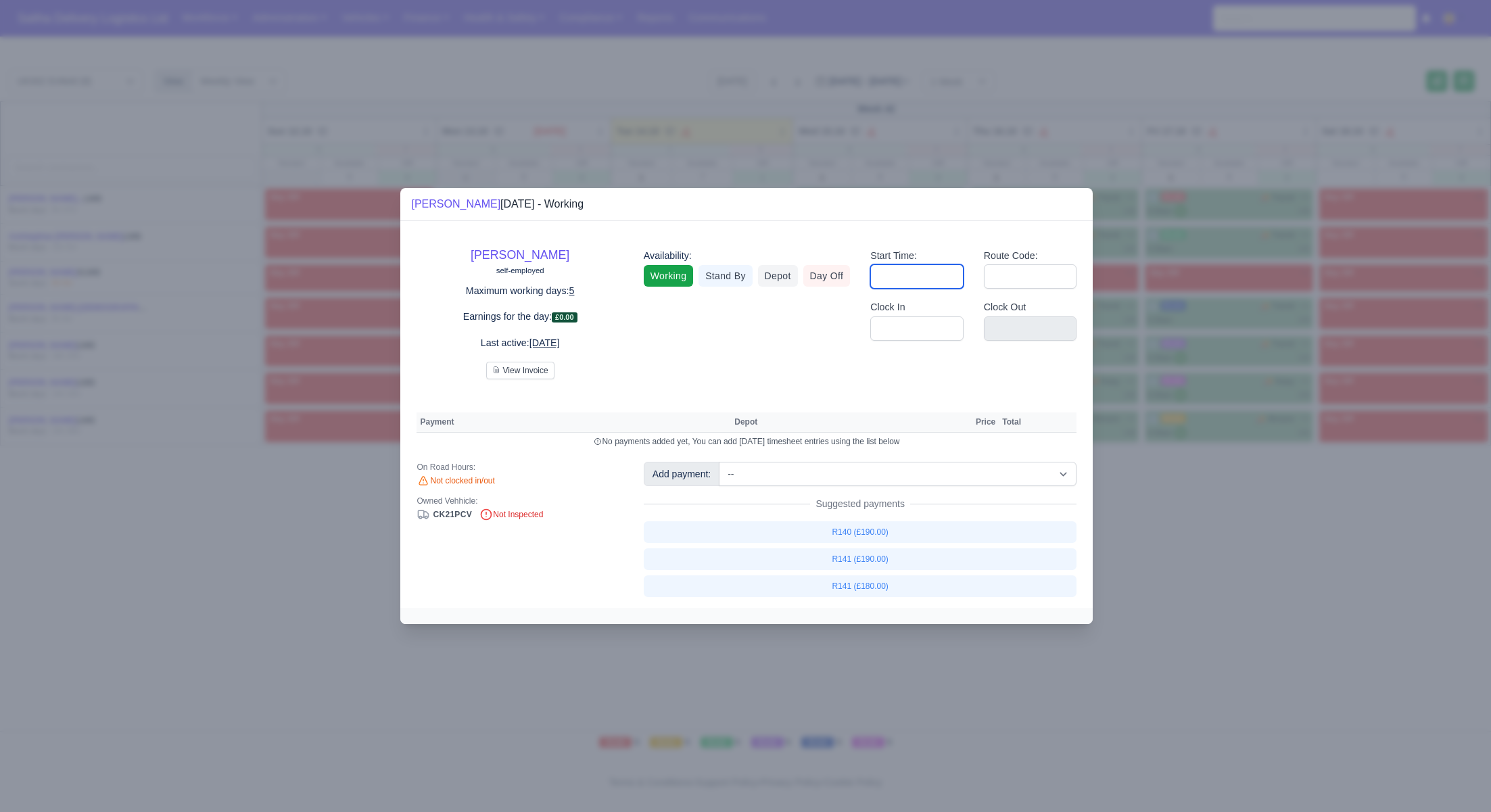
click at [909, 288] on input "Start Time:" at bounding box center [917, 276] width 93 height 24
type input "06:30"
click at [993, 277] on input "Route Code:" at bounding box center [1030, 276] width 93 height 24
type input "141"
click at [932, 328] on input "Clock In" at bounding box center [917, 328] width 93 height 24
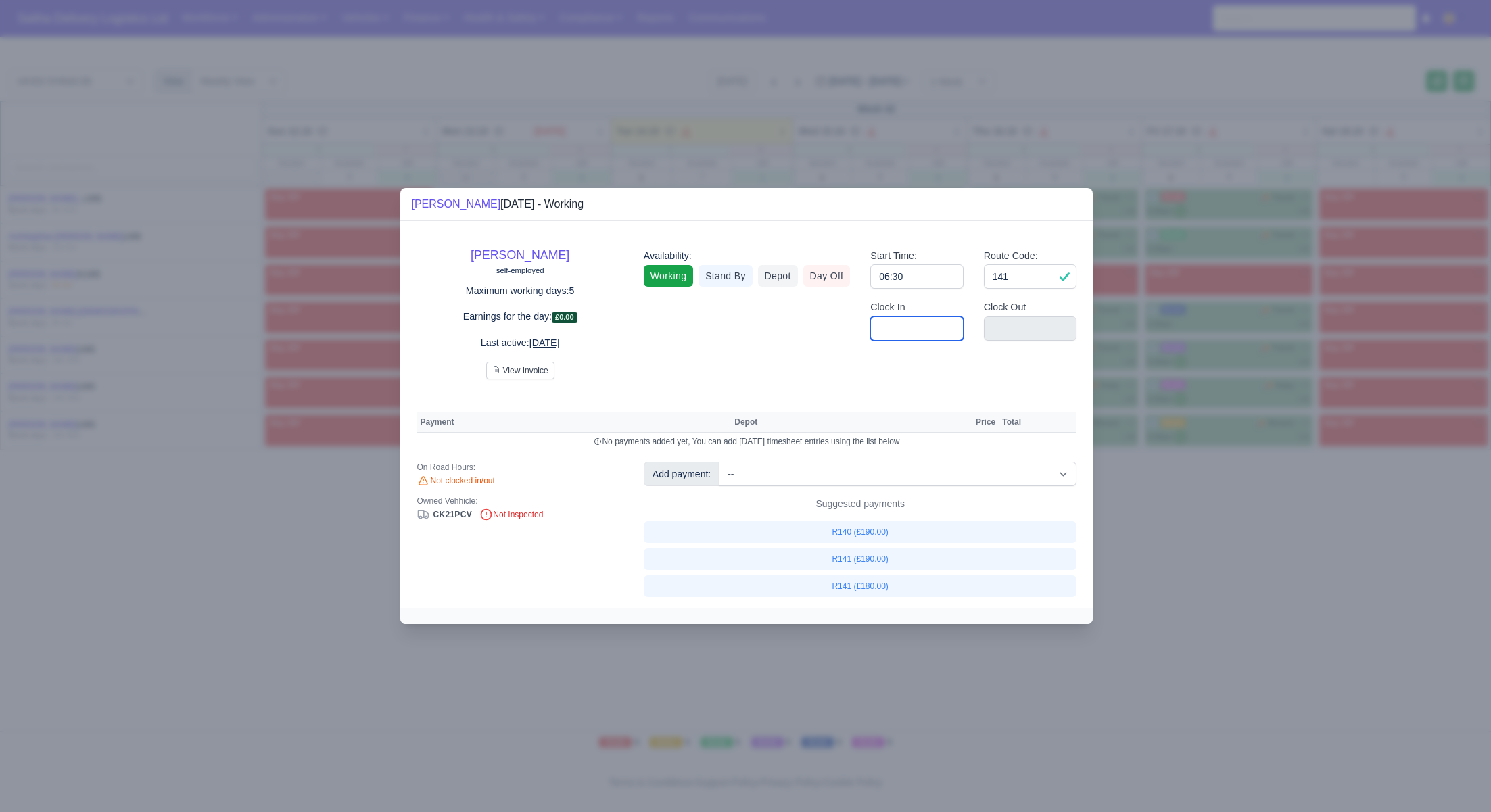
click at [913, 335] on input "Clock In" at bounding box center [917, 328] width 93 height 24
type input "06:30"
click at [866, 589] on link "R141 (£180.00)" at bounding box center [860, 586] width 433 height 22
select select "1"
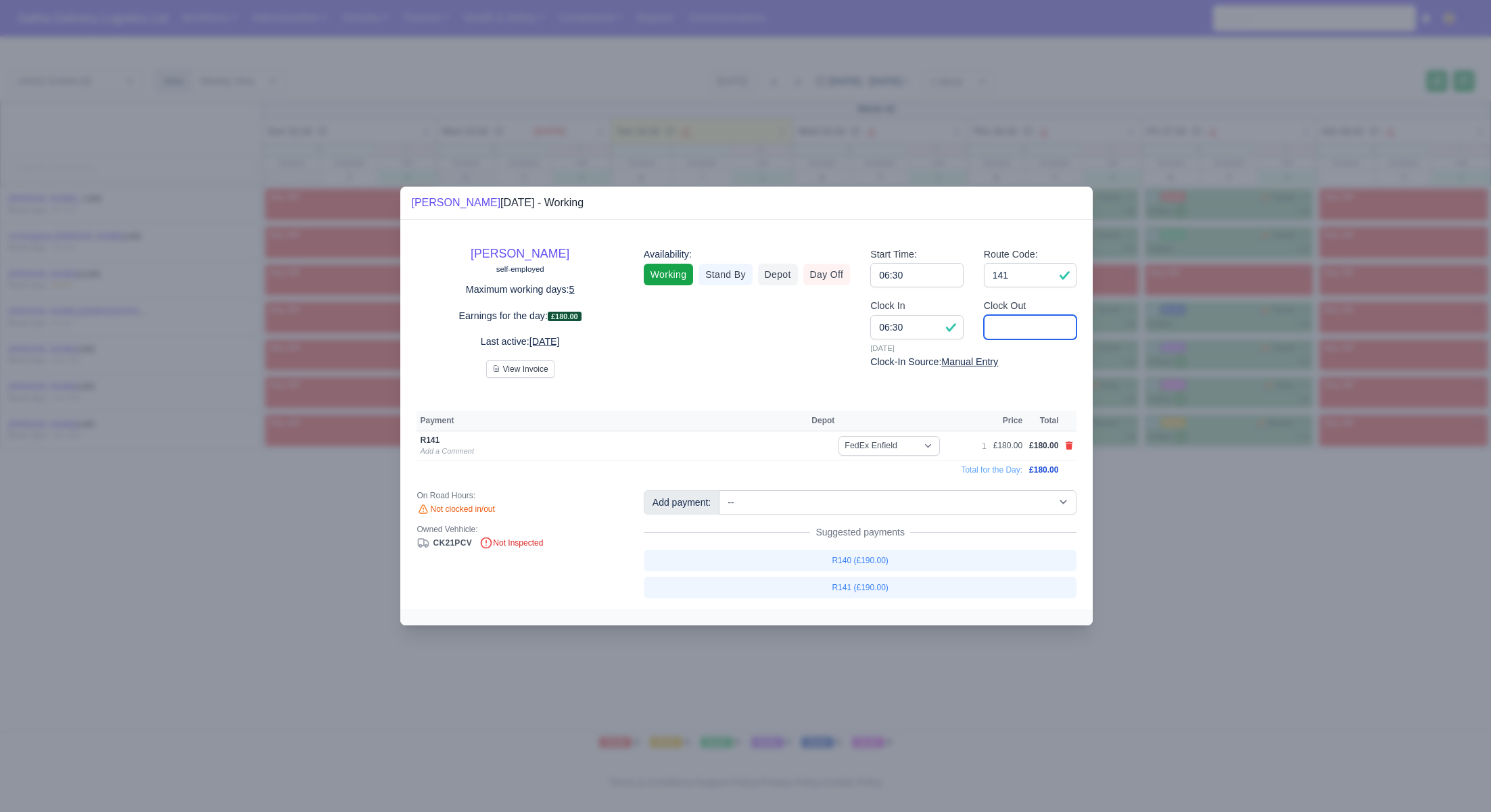
click at [1002, 333] on input "Clock Out" at bounding box center [1030, 327] width 93 height 24
type input "13:00"
click at [1151, 514] on div at bounding box center [746, 406] width 1491 height 812
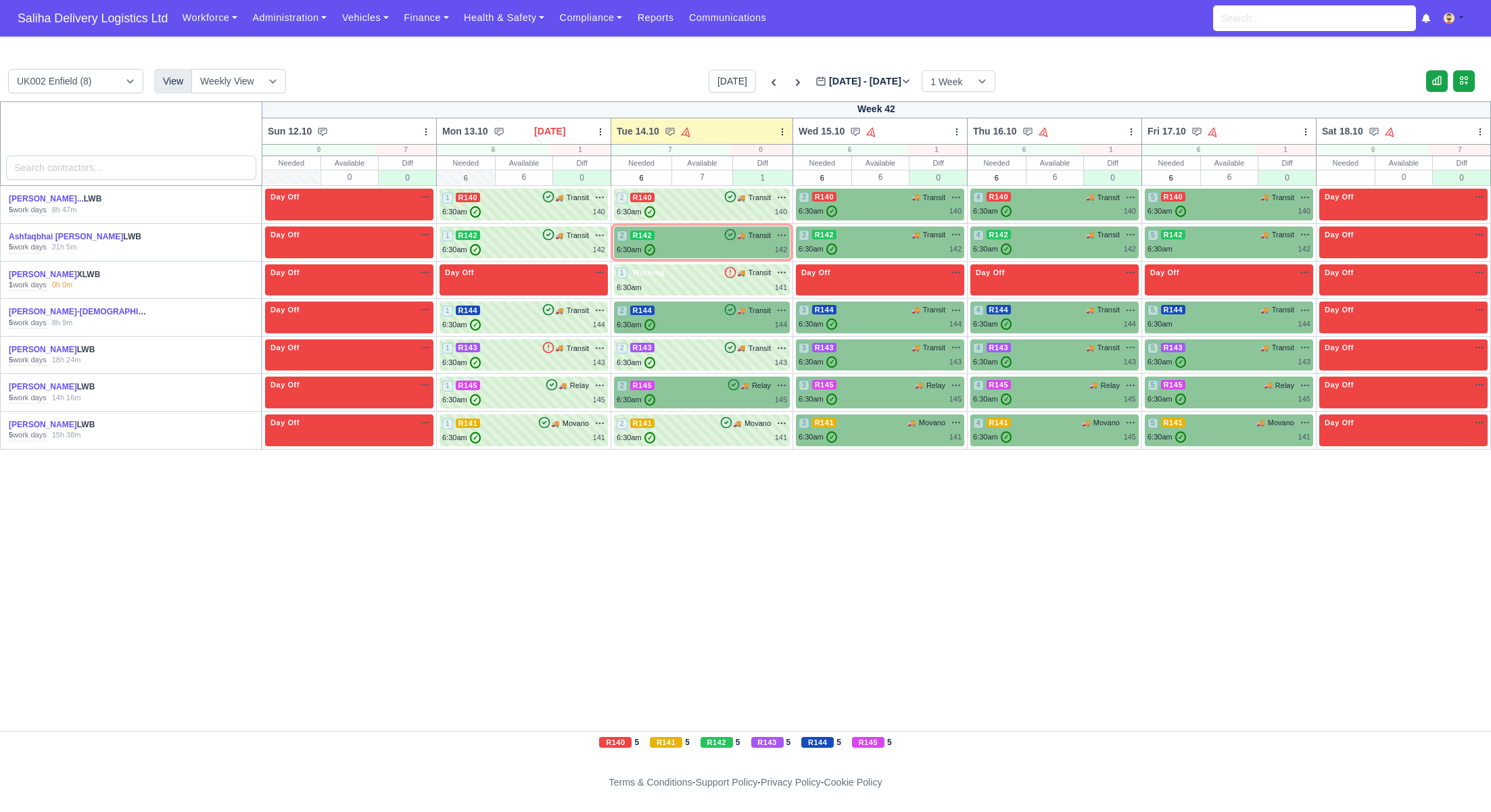
click at [90, 36] on nav "Saliha Delivery Logistics Ltd Workforce Manpower Expiring Documents Leave Reque…" at bounding box center [746, 18] width 1491 height 36
click at [89, 21] on span "Saliha Delivery Logistics Ltd" at bounding box center [92, 19] width 163 height 27
click at [694, 247] on div "6:30am ✓ 142" at bounding box center [701, 250] width 170 height 12
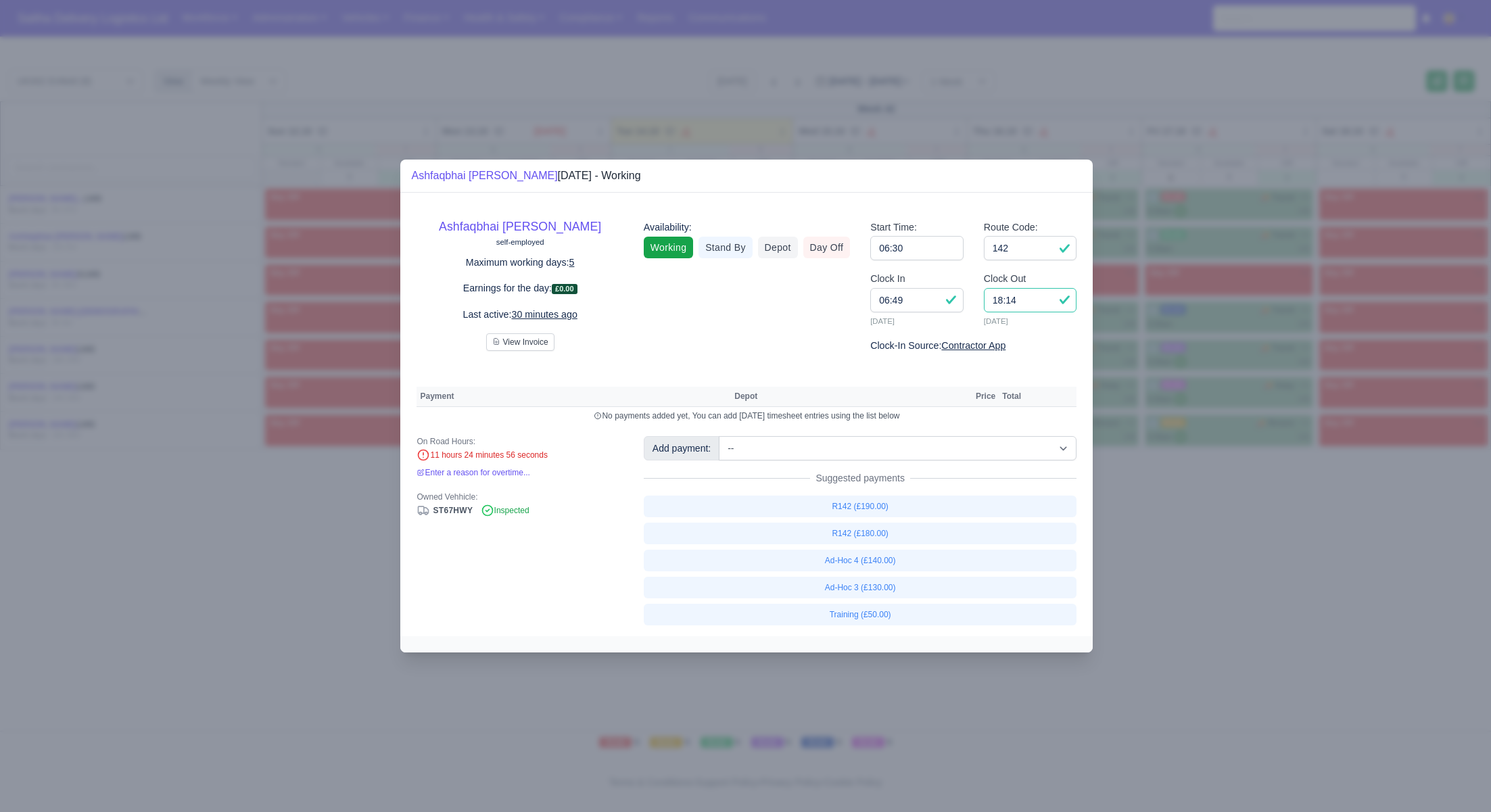
drag, startPoint x: 1042, startPoint y: 307, endPoint x: 982, endPoint y: 301, distance: 60.3
click at [982, 301] on div "Clock Out 18:14 14/10/2025" at bounding box center [1030, 304] width 113 height 67
type input "17:30"
click at [881, 510] on link "R142 (£190.00)" at bounding box center [860, 507] width 433 height 22
select select "1"
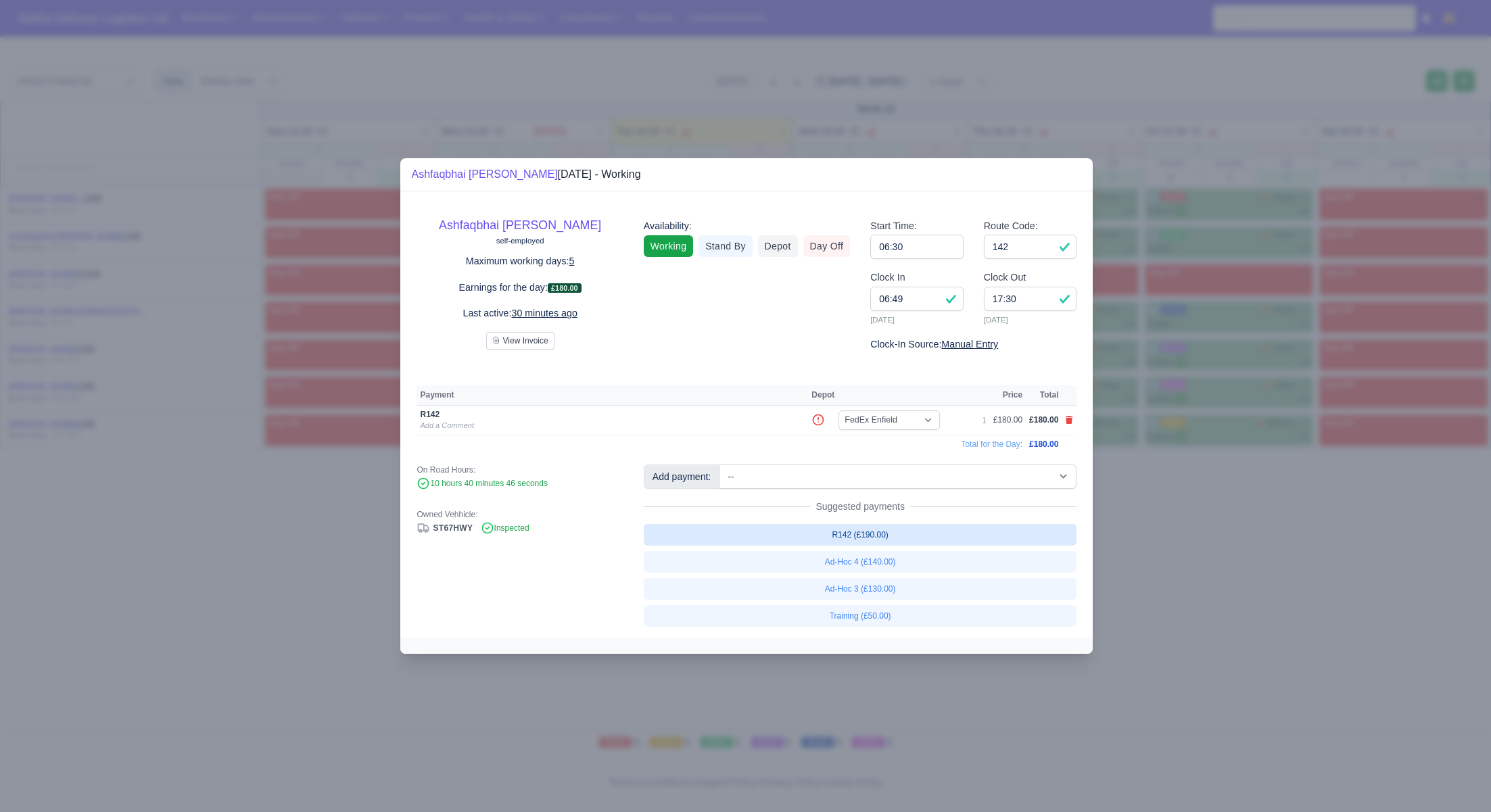
select select "1"
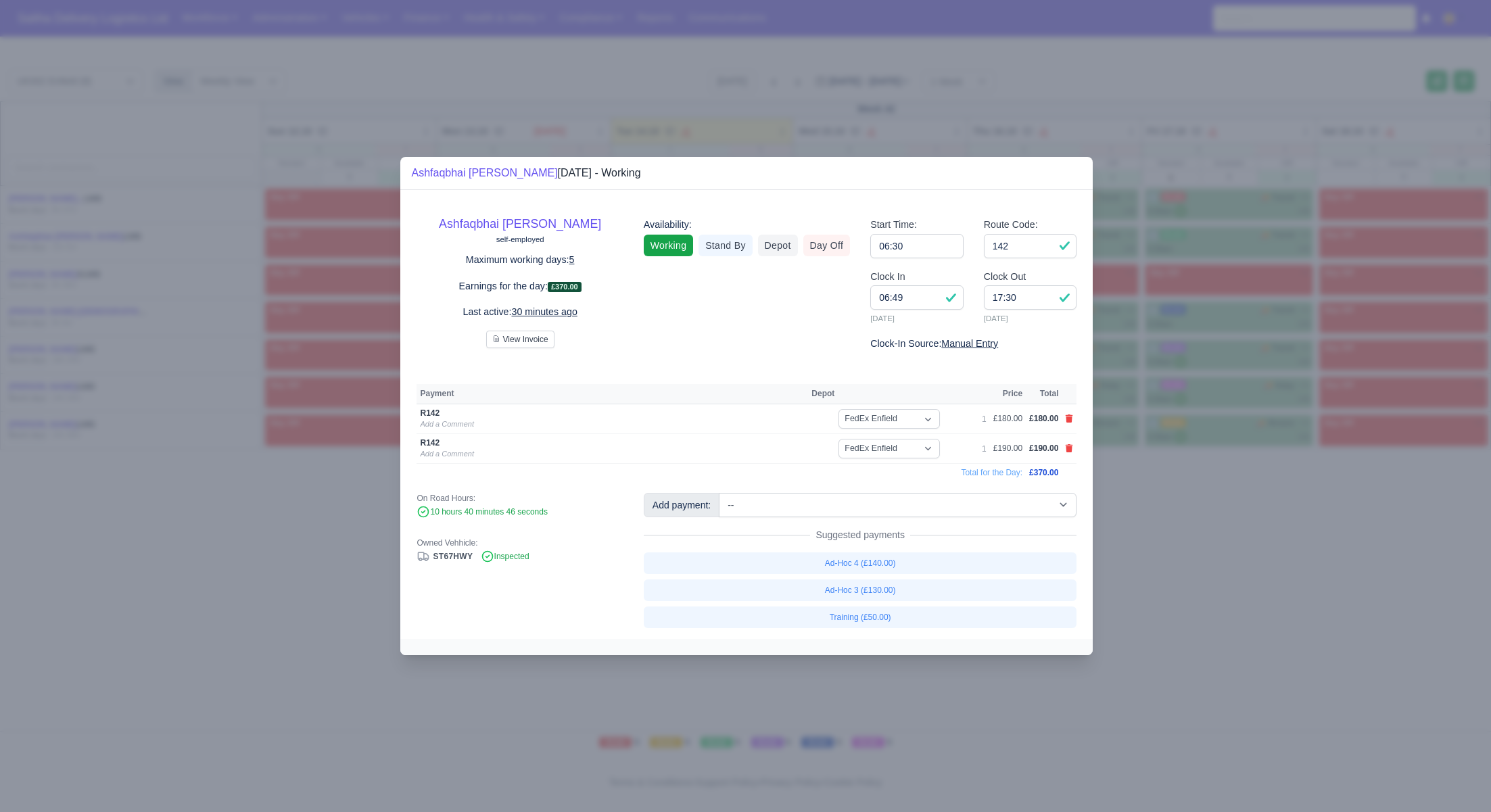
click at [1197, 546] on div at bounding box center [746, 406] width 1491 height 812
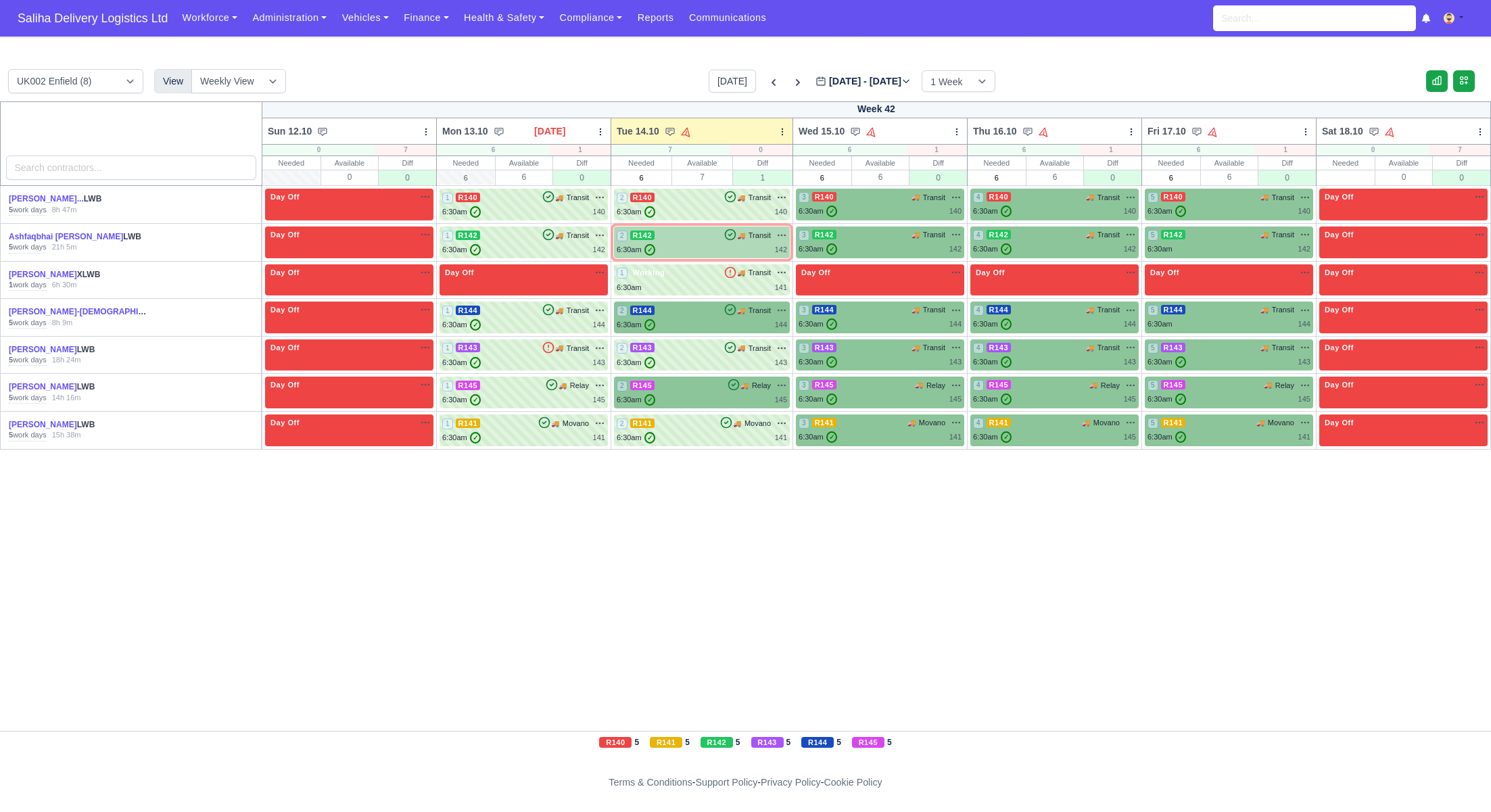
click at [696, 246] on div "6:30am ✓ 142" at bounding box center [701, 250] width 170 height 12
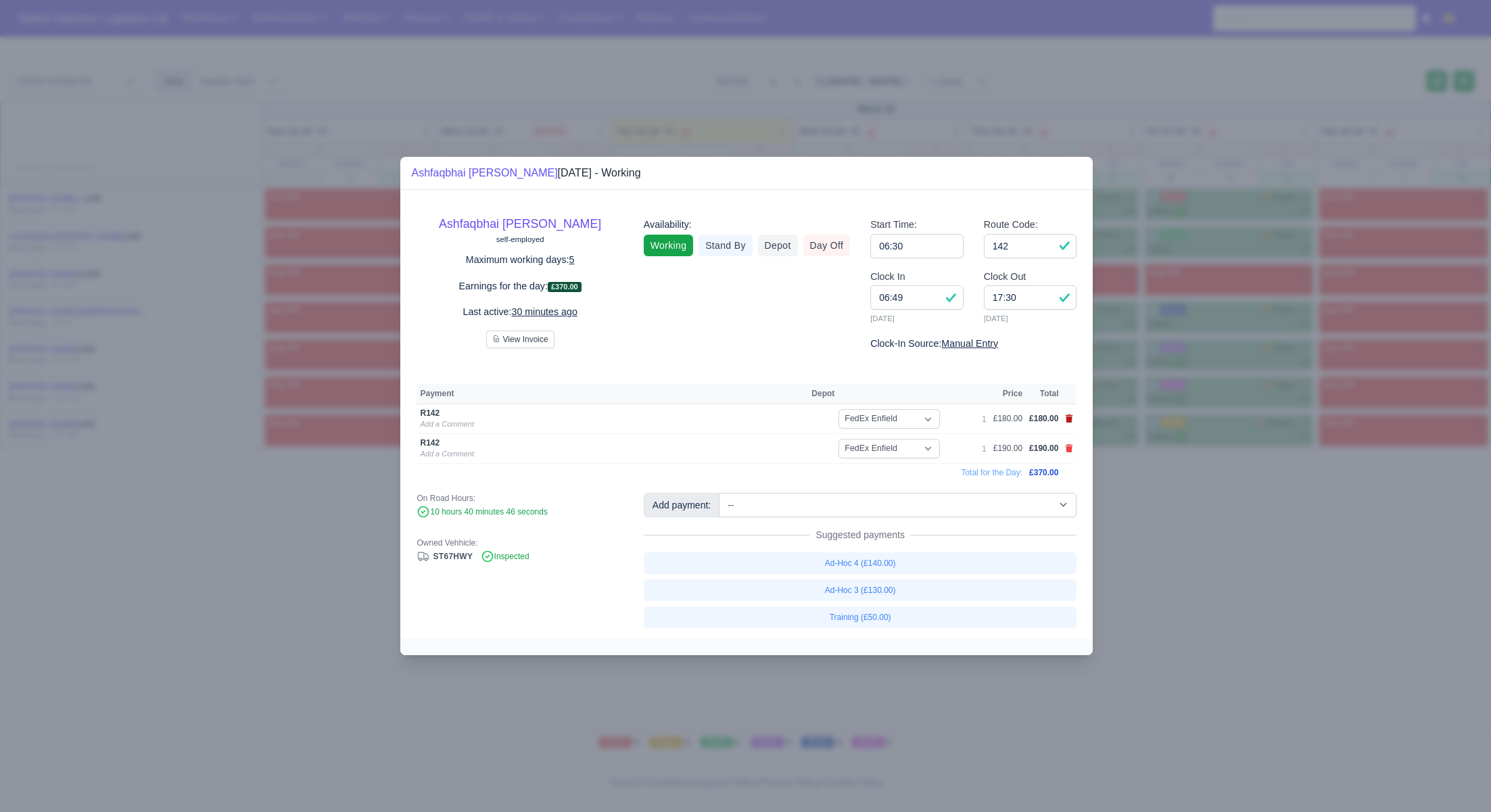
click at [1071, 421] on icon at bounding box center [1069, 419] width 8 height 8
select select
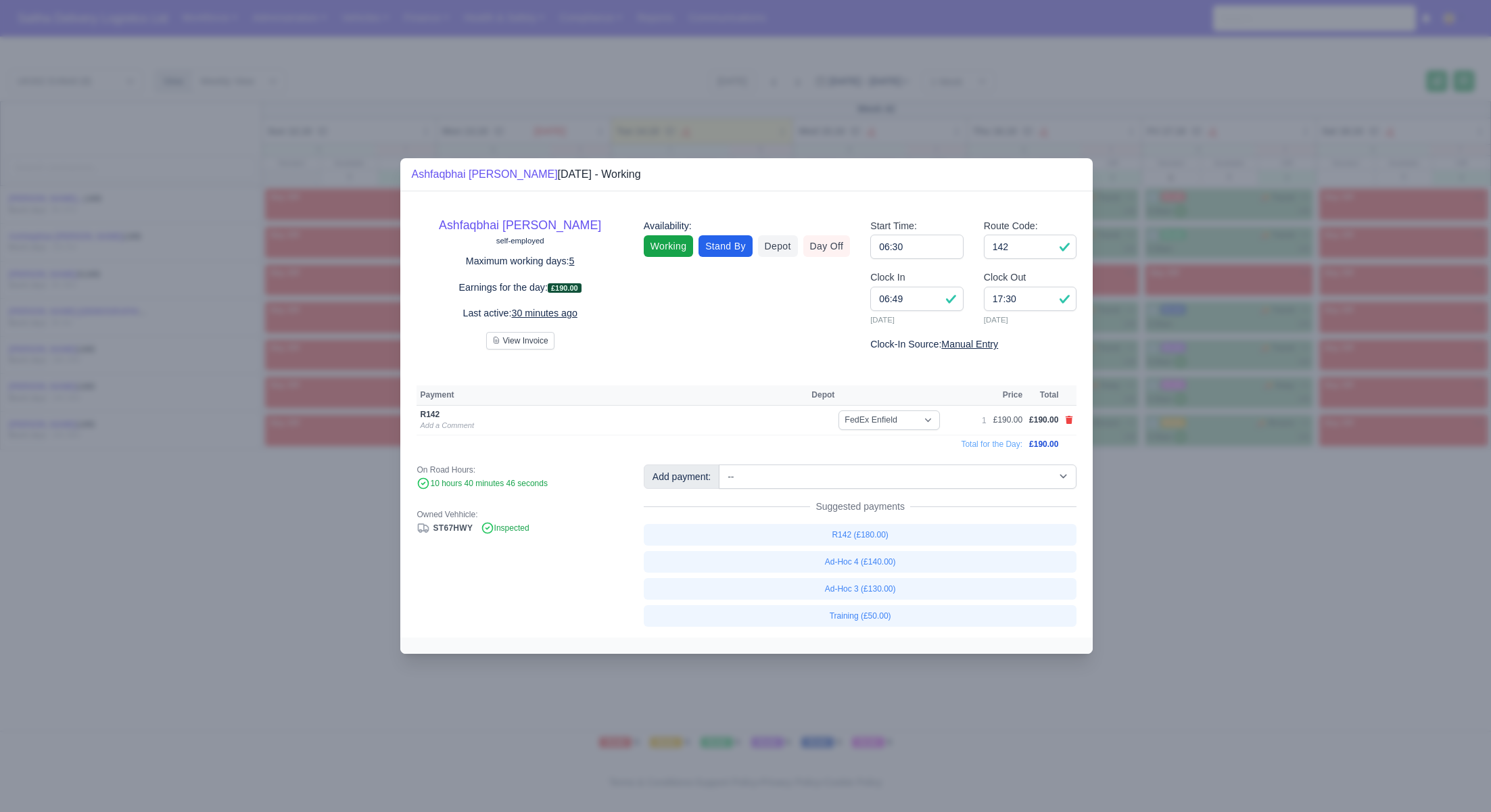
drag, startPoint x: 1217, startPoint y: 558, endPoint x: 716, endPoint y: 257, distance: 584.5
click at [1217, 557] on div at bounding box center [746, 406] width 1491 height 812
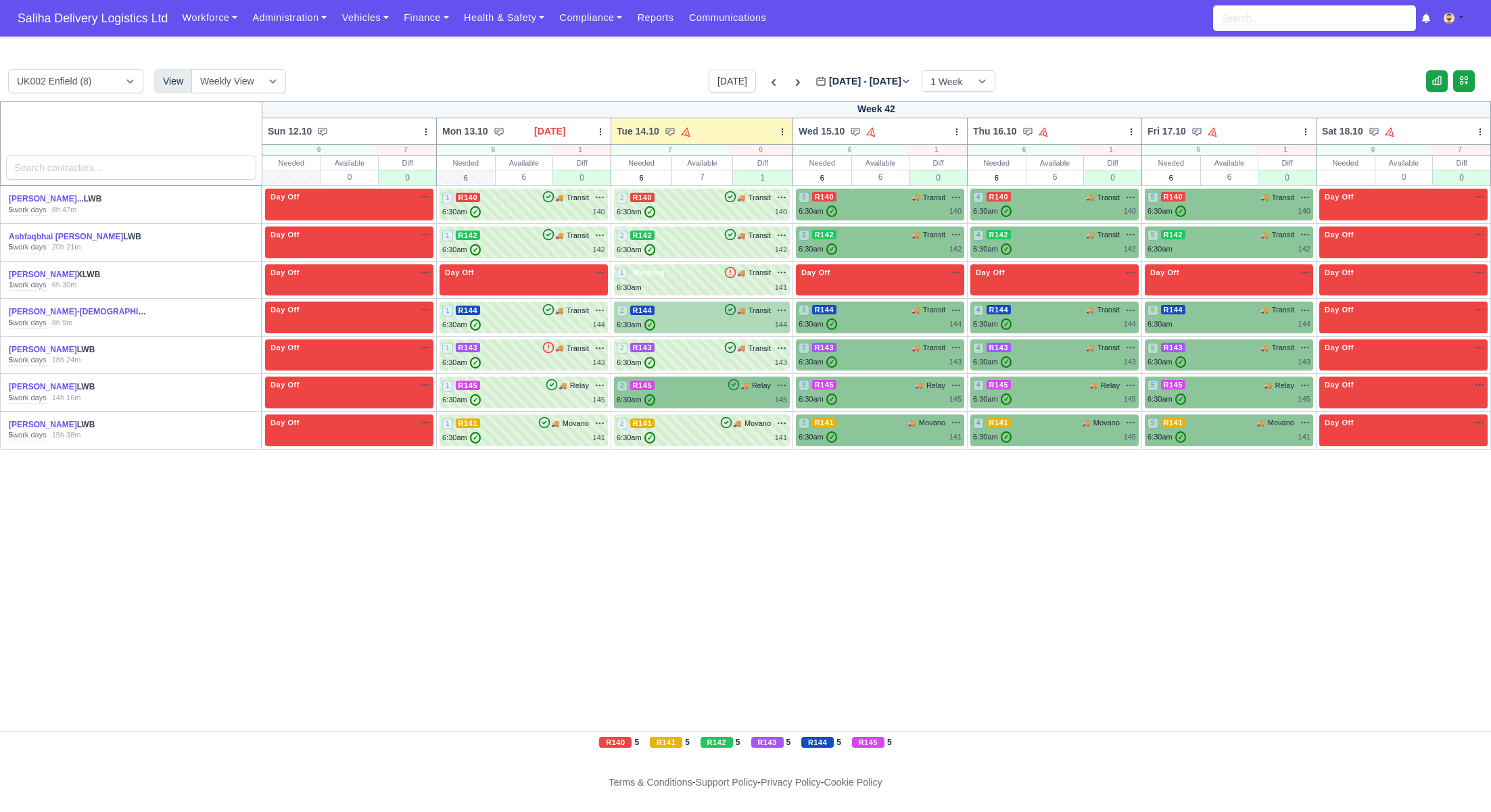
click at [704, 319] on div "6:30am ✓ 144" at bounding box center [701, 325] width 170 height 12
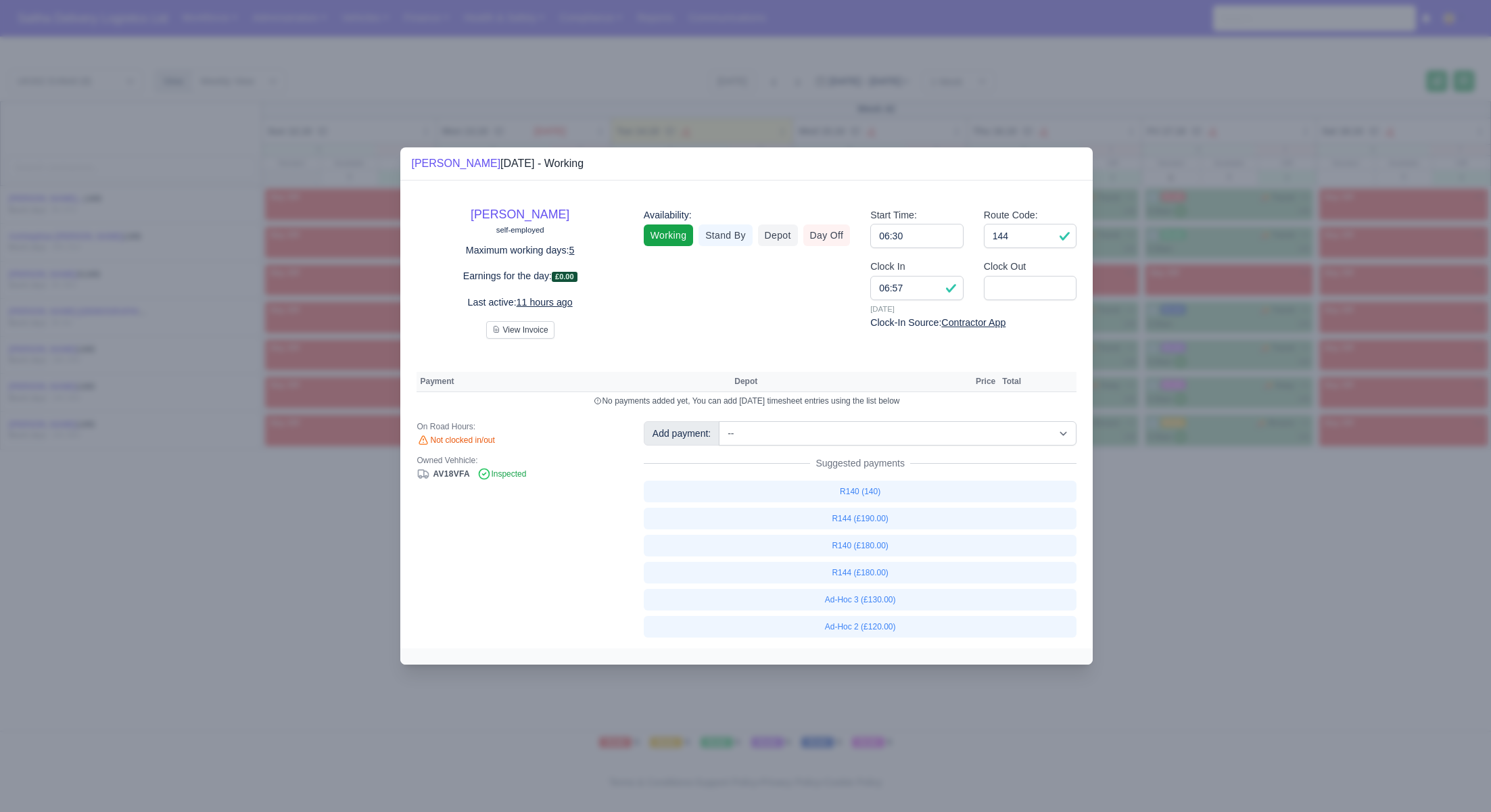
drag, startPoint x: 1193, startPoint y: 533, endPoint x: 1089, endPoint y: 493, distance: 111.4
click at [1193, 533] on div at bounding box center [746, 406] width 1491 height 812
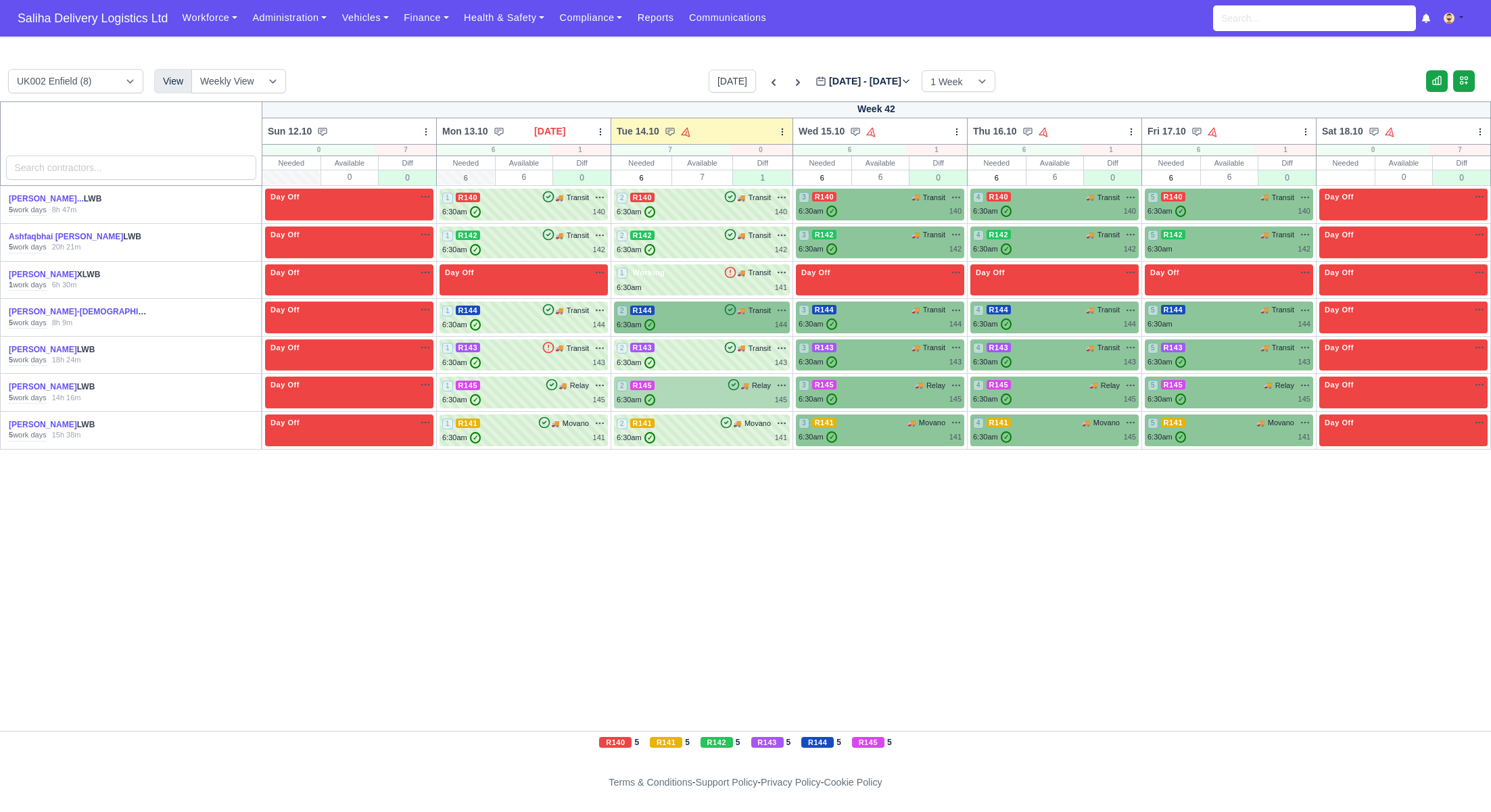
click at [708, 396] on div "6:30am ✓ 145" at bounding box center [701, 400] width 170 height 12
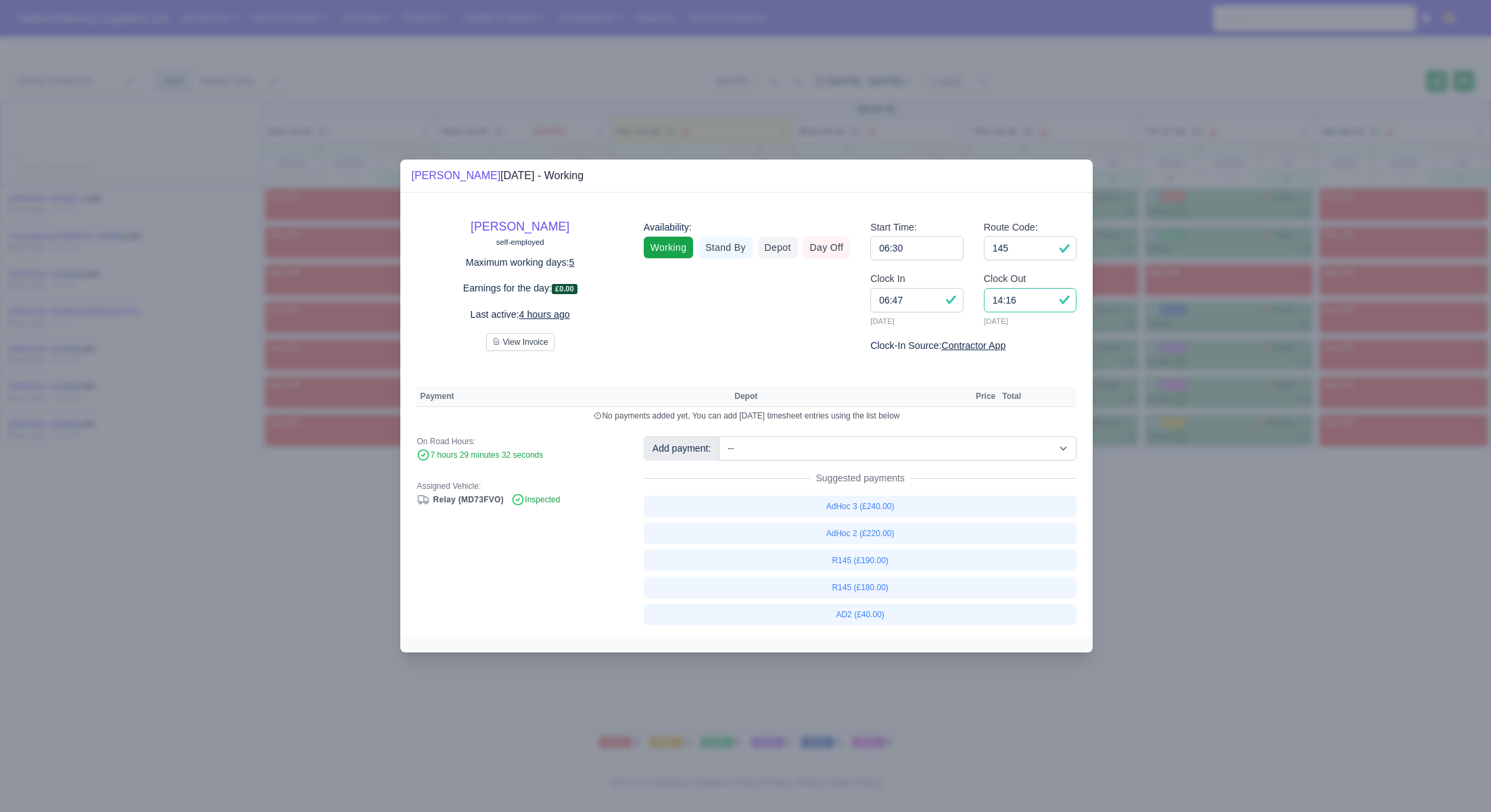
click at [1036, 304] on input "14:16" at bounding box center [1030, 299] width 93 height 24
type input "14:15"
click at [881, 563] on link "R145 (£190.00)" at bounding box center [860, 561] width 433 height 22
select select "1"
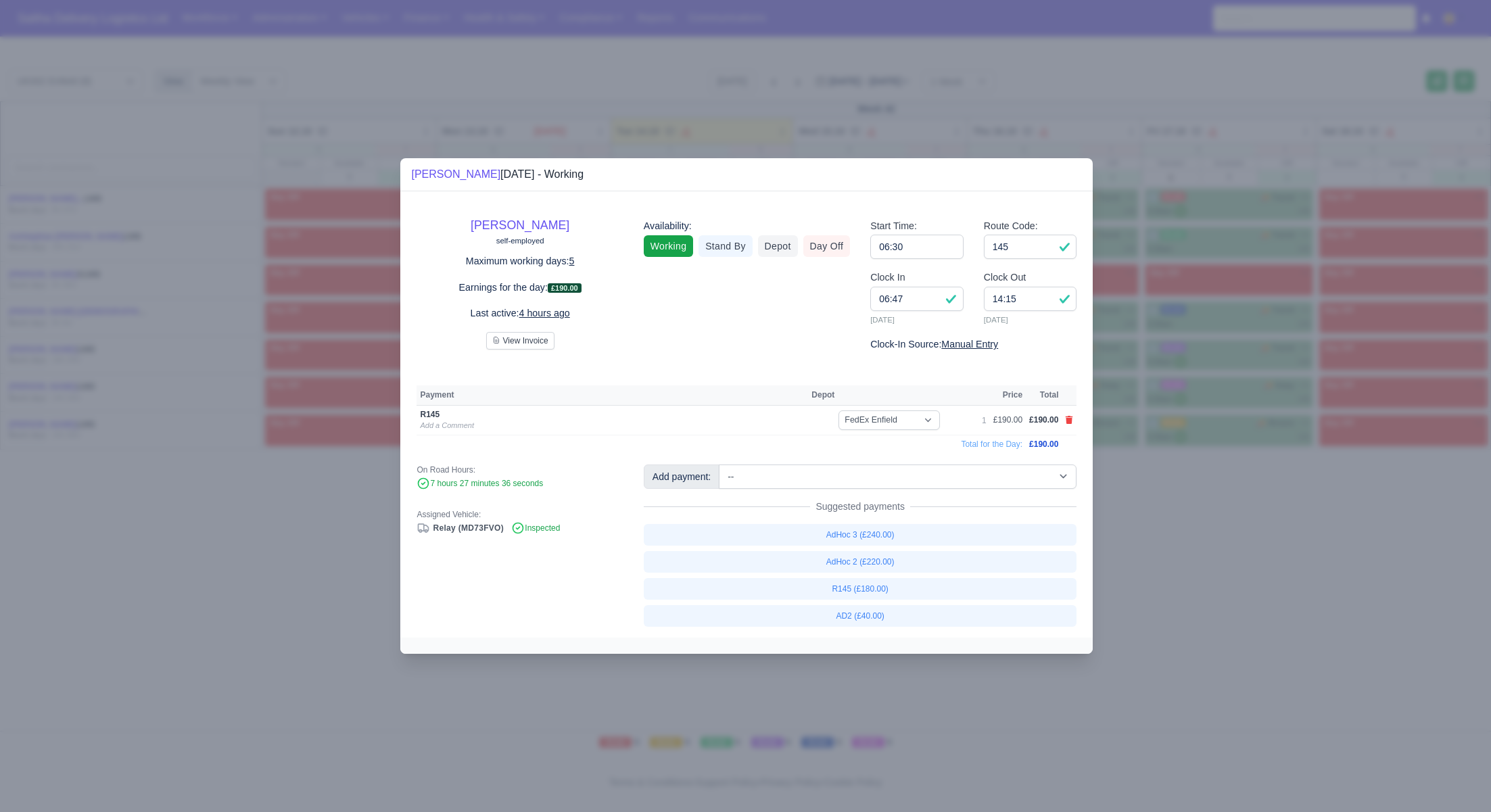
click at [1251, 580] on div at bounding box center [746, 406] width 1491 height 812
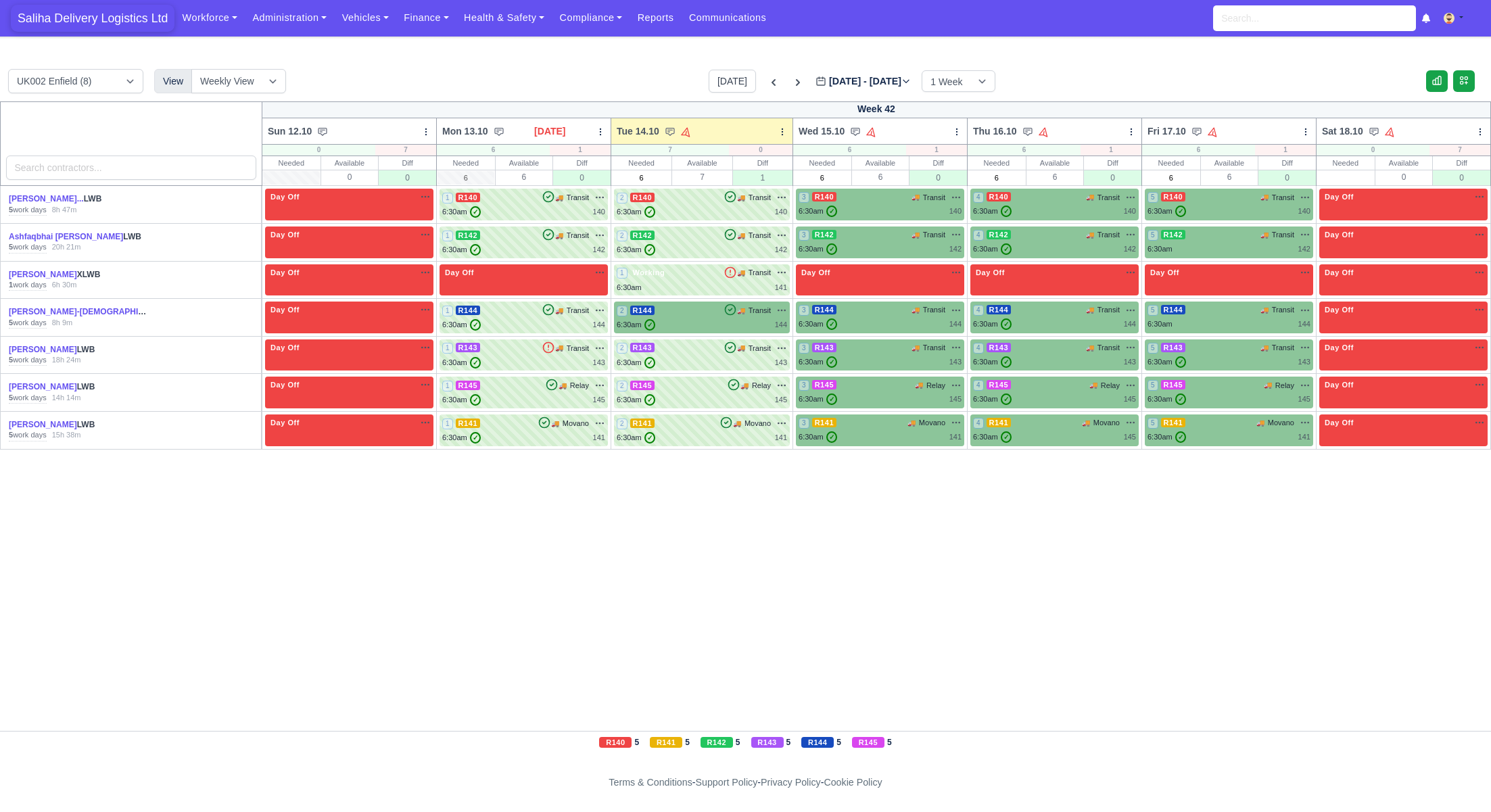
click at [76, 21] on span "Saliha Delivery Logistics Ltd" at bounding box center [92, 19] width 163 height 27
click at [513, 203] on div "1 R140 🚚 Transit" at bounding box center [523, 204] width 163 height 26
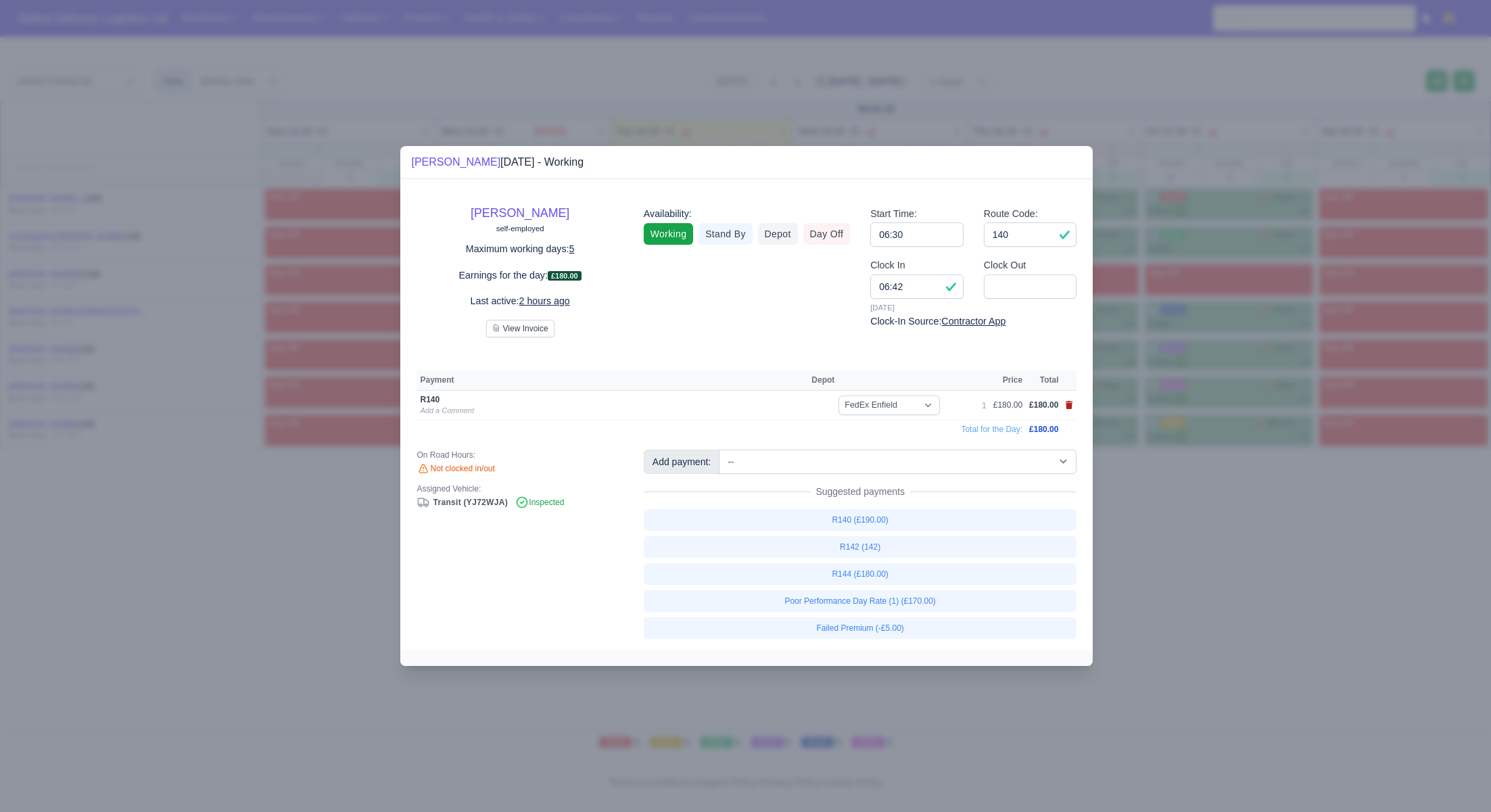
click at [1071, 405] on icon at bounding box center [1069, 405] width 8 height 8
select select
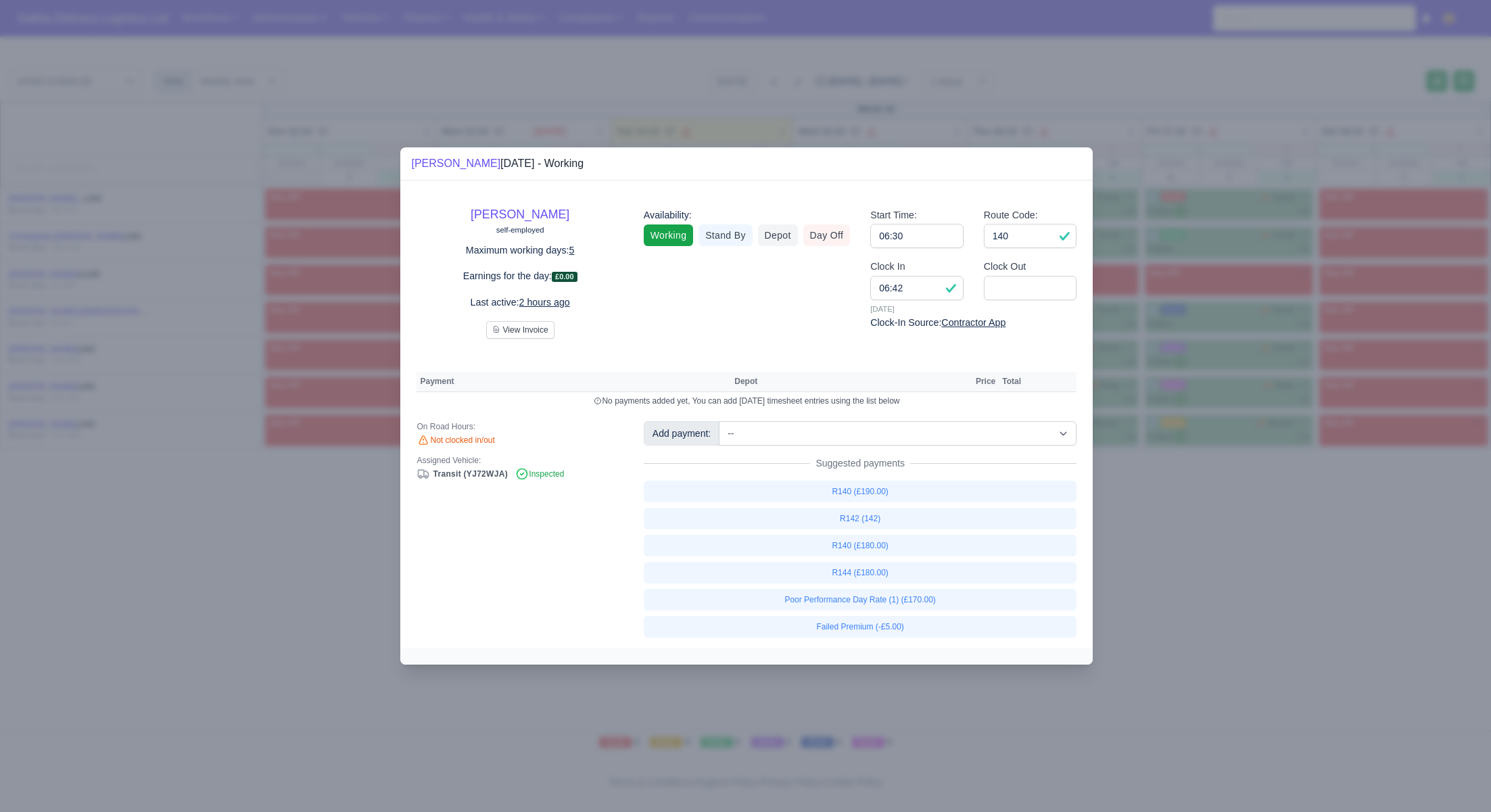
click at [1181, 574] on div at bounding box center [746, 406] width 1491 height 812
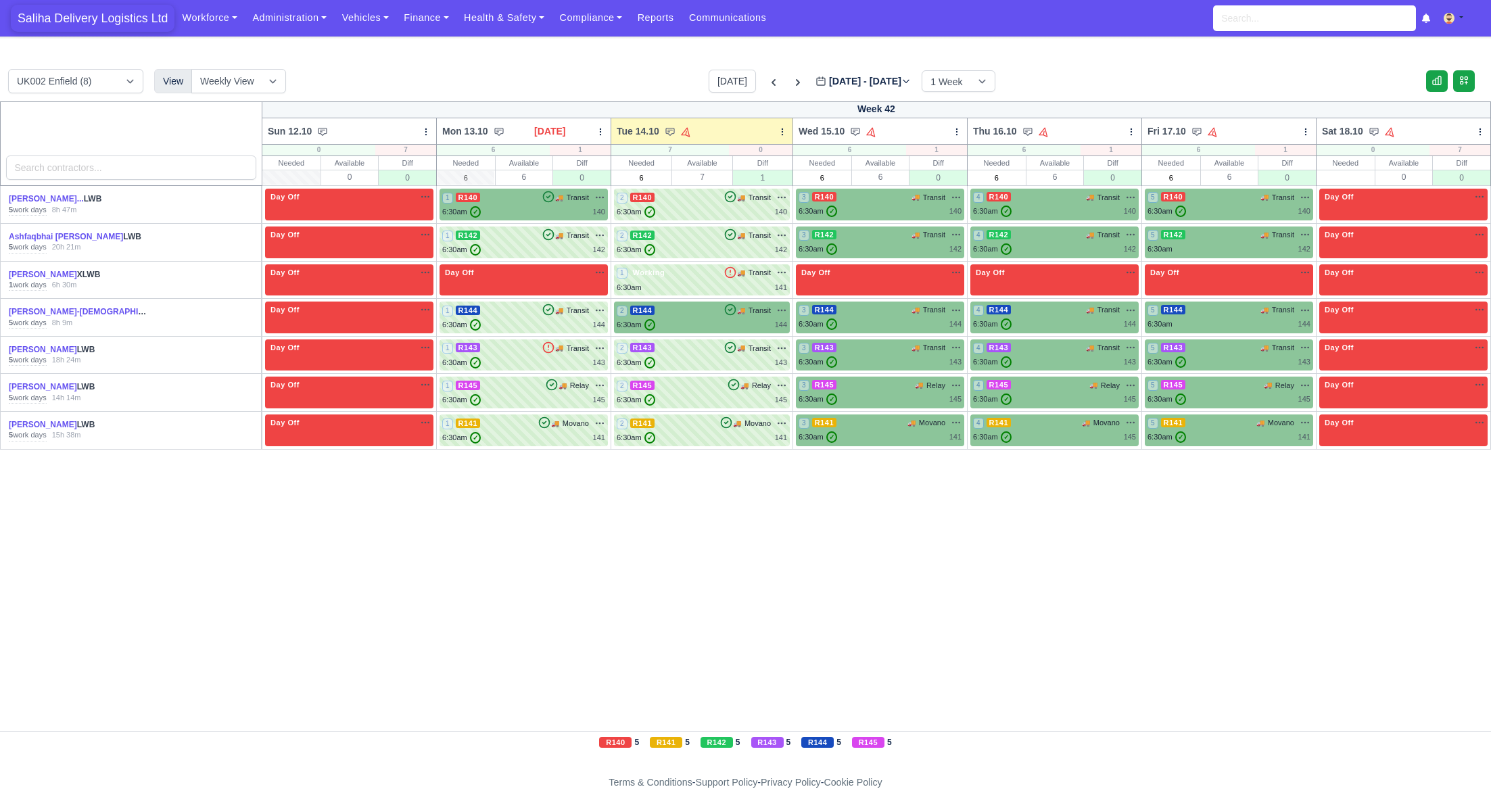
drag, startPoint x: 77, startPoint y: 23, endPoint x: 75, endPoint y: 29, distance: 6.3
click at [76, 23] on span "Saliha Delivery Logistics Ltd" at bounding box center [92, 19] width 163 height 27
click at [105, 25] on span "Saliha Delivery Logistics Ltd" at bounding box center [92, 19] width 163 height 27
